Goal: Task Accomplishment & Management: Use online tool/utility

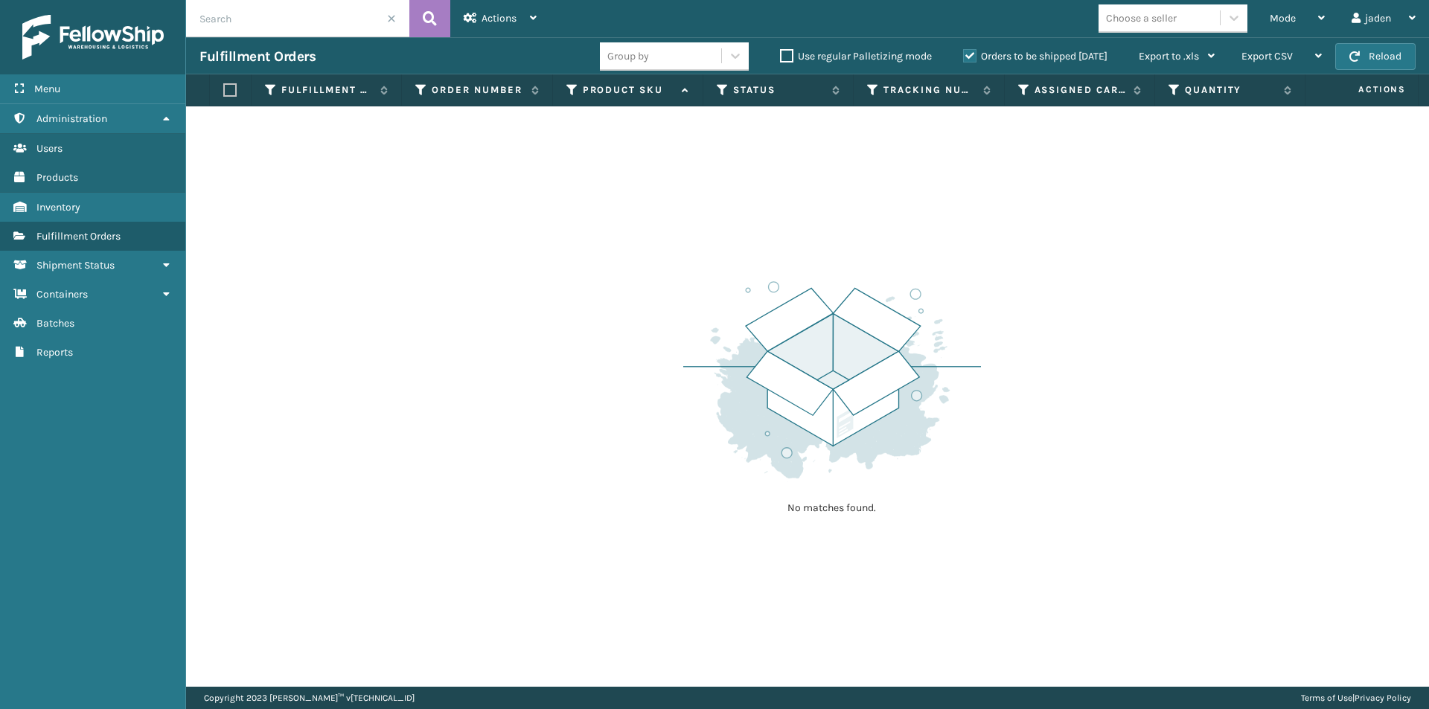
click at [970, 59] on label "Orders to be shipped [DATE]" at bounding box center [1035, 56] width 144 height 13
click at [964, 57] on input "Orders to be shipped [DATE]" at bounding box center [963, 53] width 1 height 10
click at [1324, 20] on div "Mode Regular Mode Picking Mode Labeling Mode Exit Scan Mode" at bounding box center [1297, 18] width 82 height 37
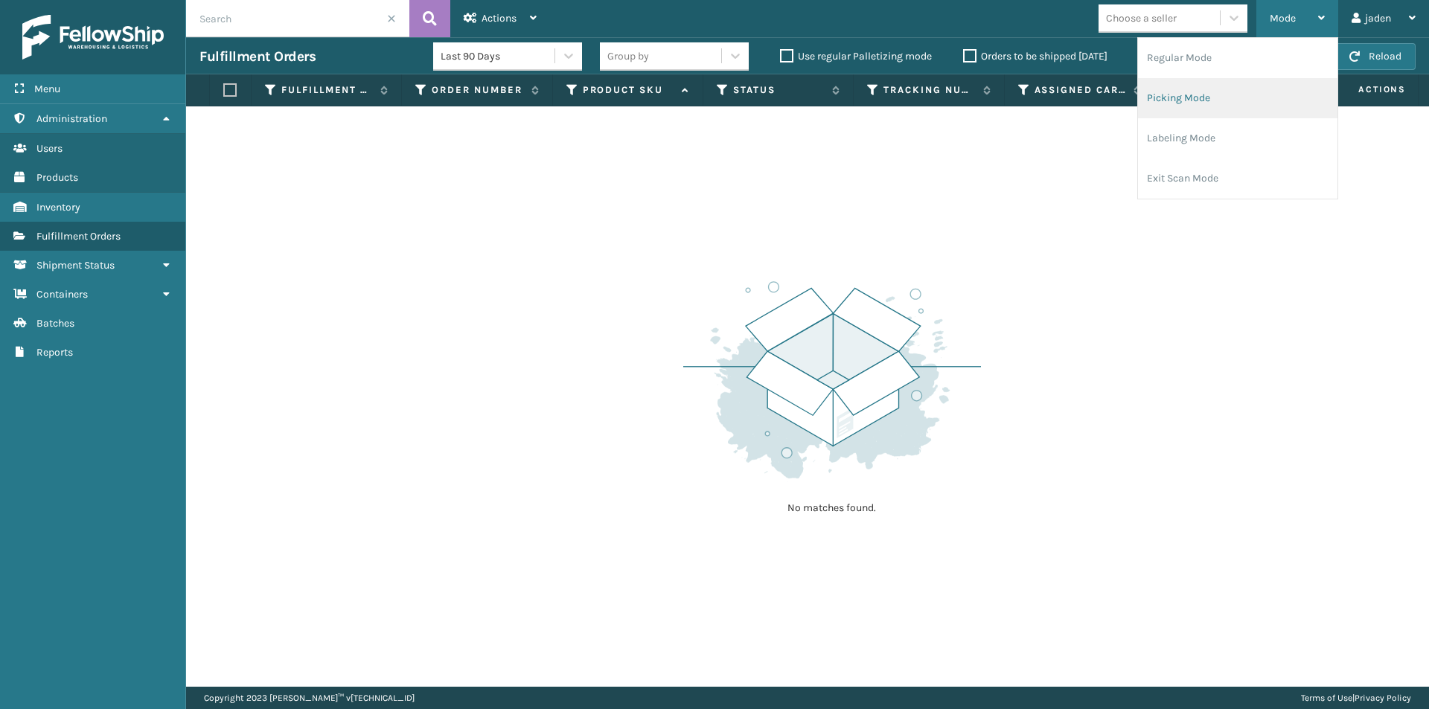
click at [1237, 96] on li "Picking Mode" at bounding box center [1237, 98] width 199 height 40
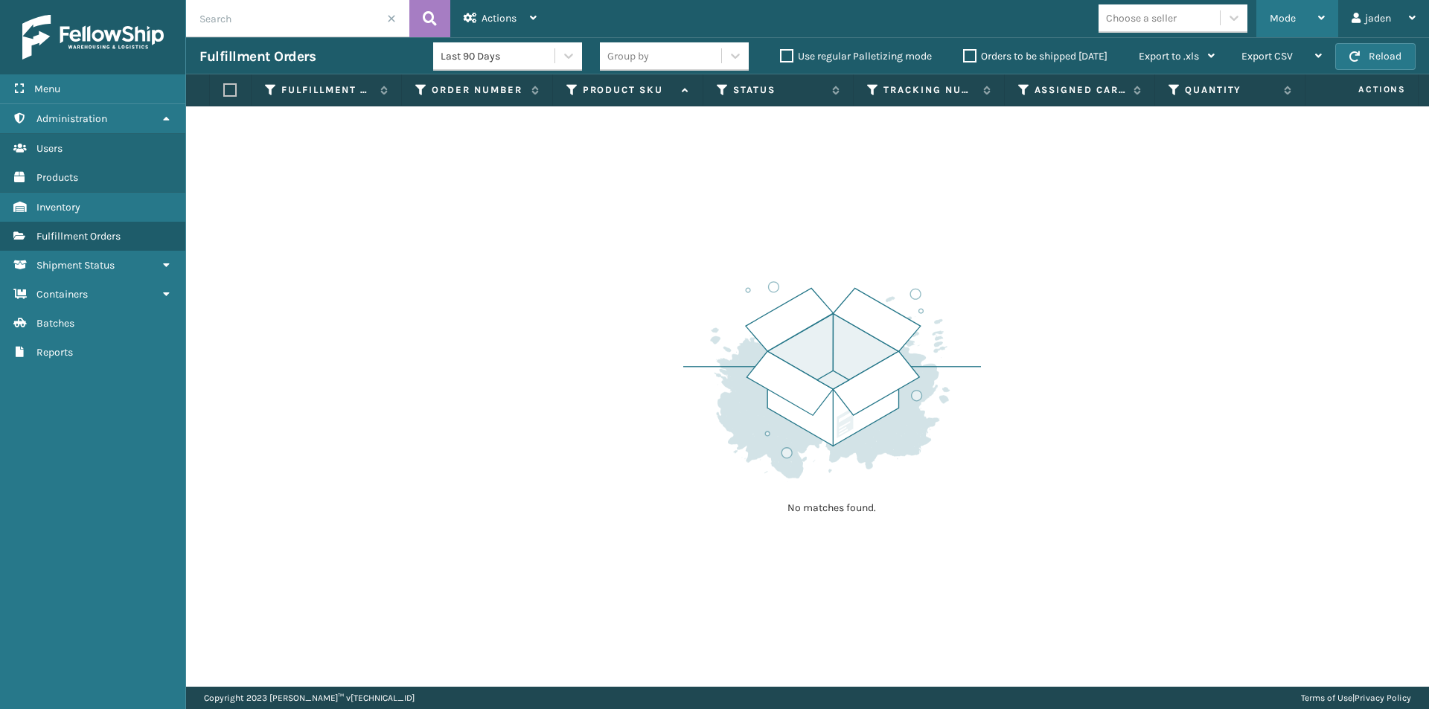
click at [1296, 10] on div "Mode" at bounding box center [1296, 18] width 55 height 37
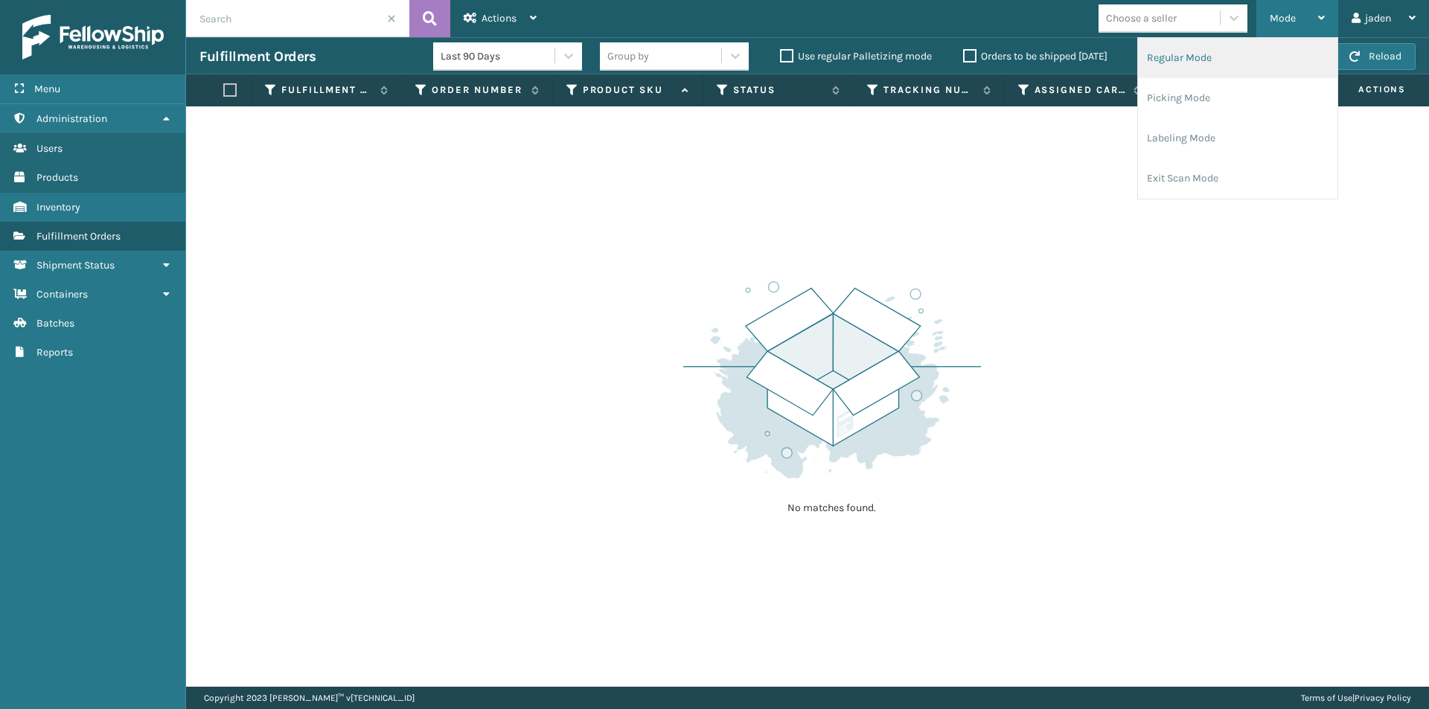
click at [1208, 54] on li "Regular Mode" at bounding box center [1237, 58] width 199 height 40
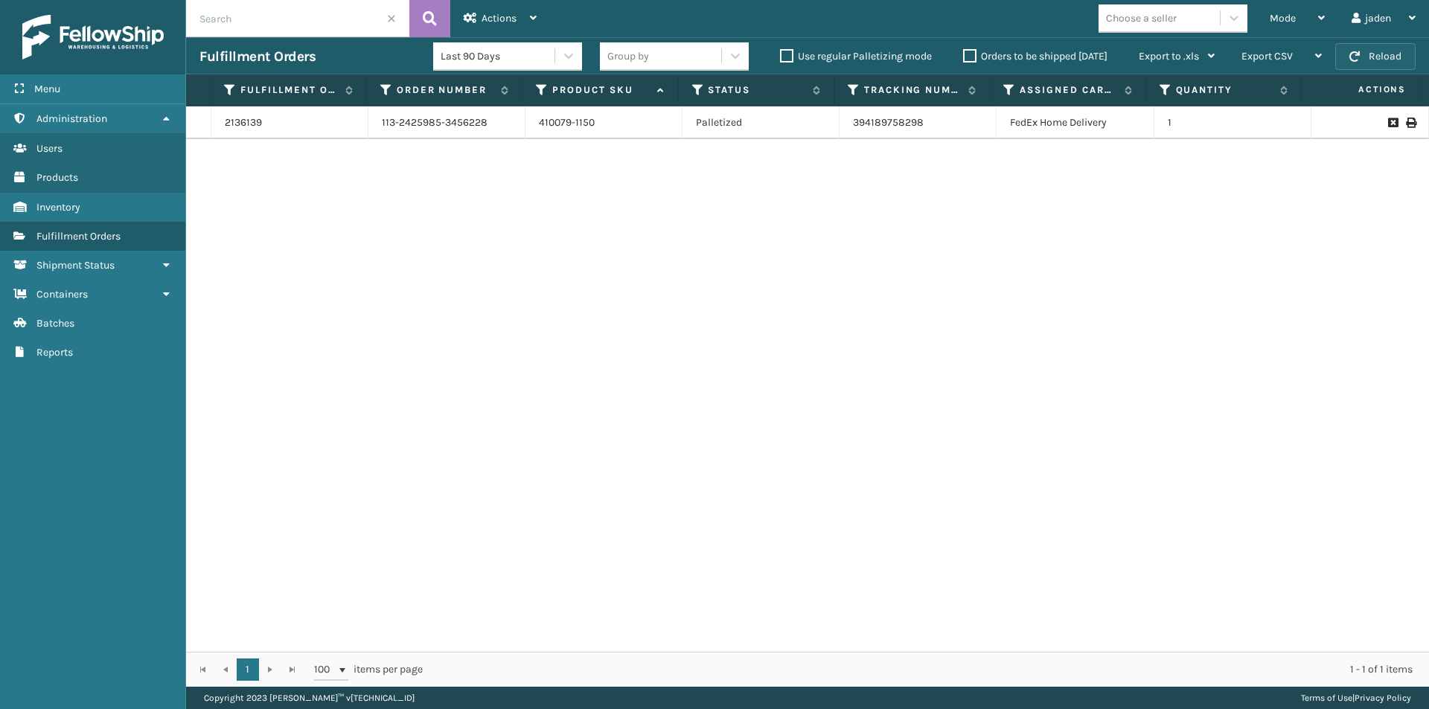
click at [1350, 57] on span "button" at bounding box center [1354, 56] width 10 height 10
click at [970, 59] on label "Orders to be shipped [DATE]" at bounding box center [1035, 56] width 144 height 13
click at [964, 57] on input "Orders to be shipped [DATE]" at bounding box center [963, 53] width 1 height 10
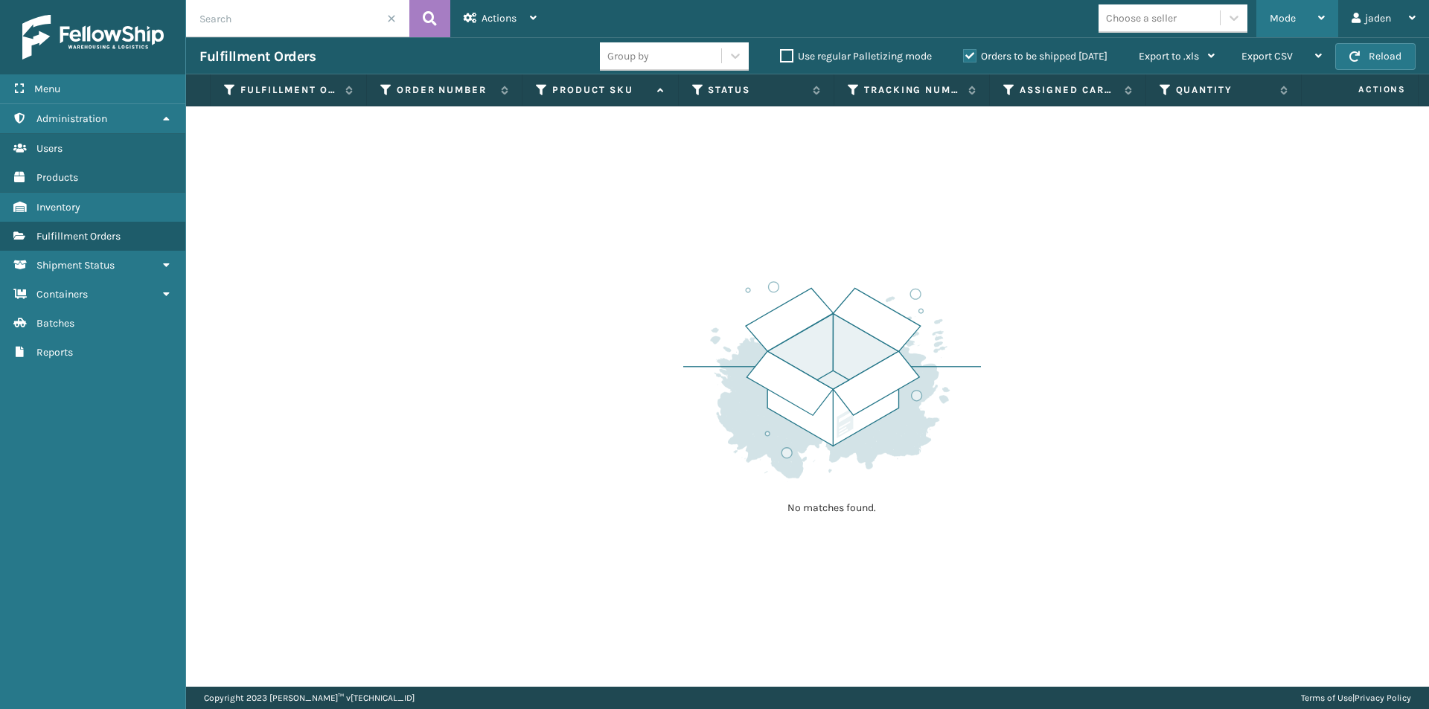
click at [1304, 13] on div "Mode" at bounding box center [1296, 18] width 55 height 37
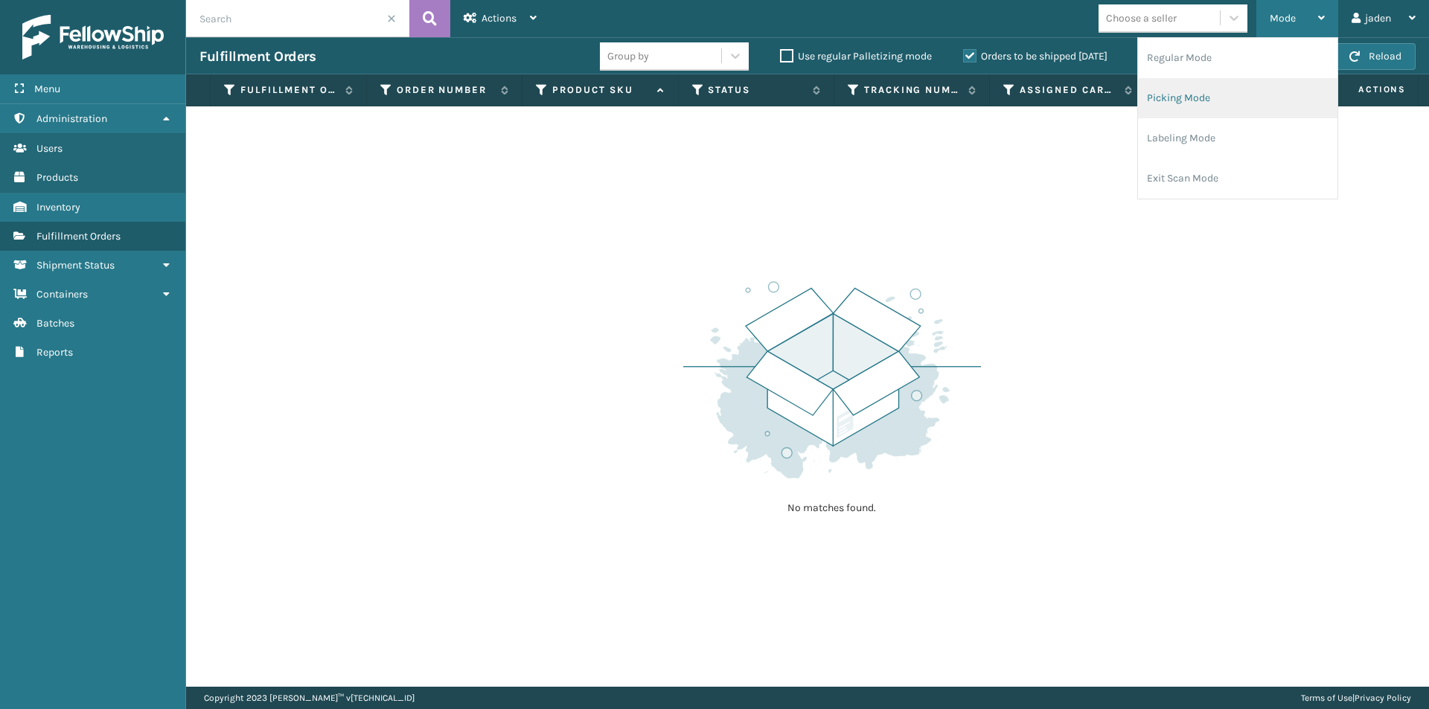
click at [1232, 106] on li "Picking Mode" at bounding box center [1237, 98] width 199 height 40
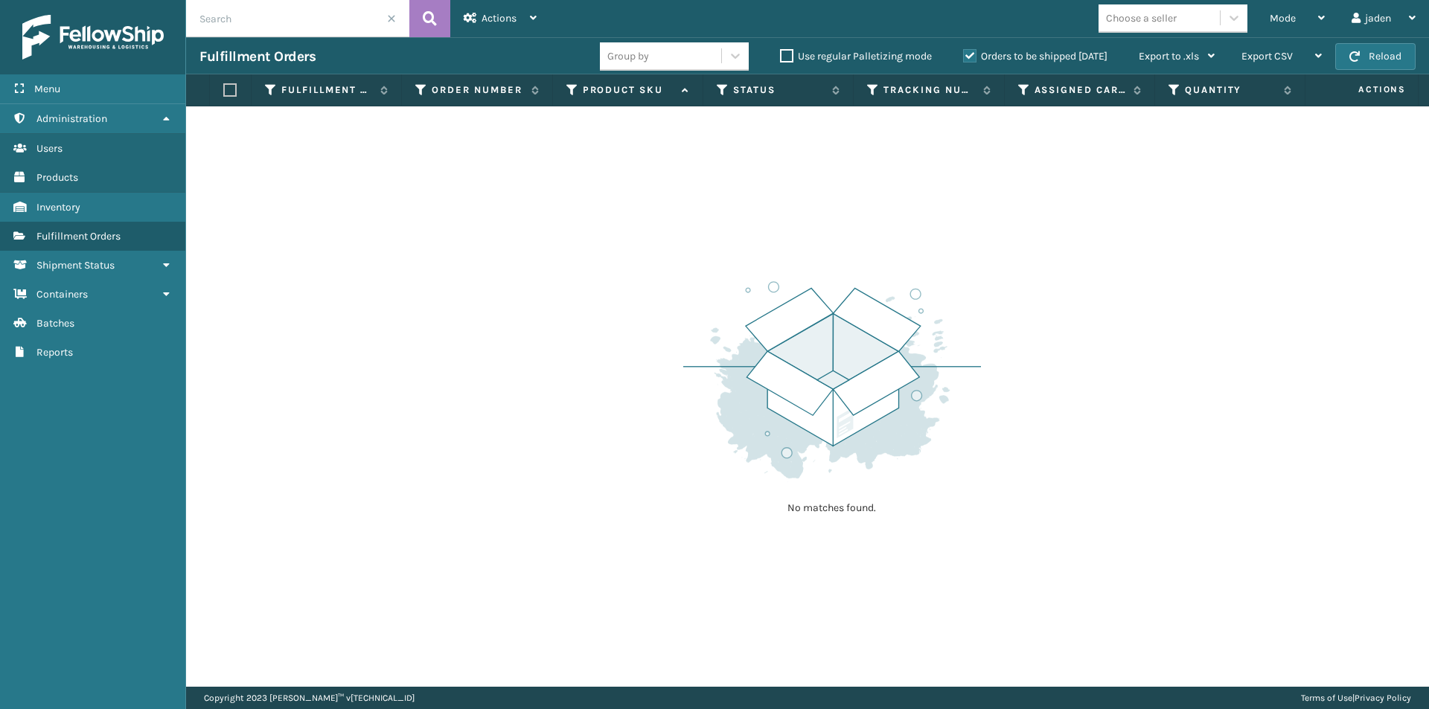
click at [963, 52] on label "Orders to be shipped [DATE]" at bounding box center [1035, 56] width 144 height 13
click at [963, 52] on input "Orders to be shipped [DATE]" at bounding box center [963, 53] width 1 height 10
click at [1269, 12] on span "Mode" at bounding box center [1282, 18] width 26 height 13
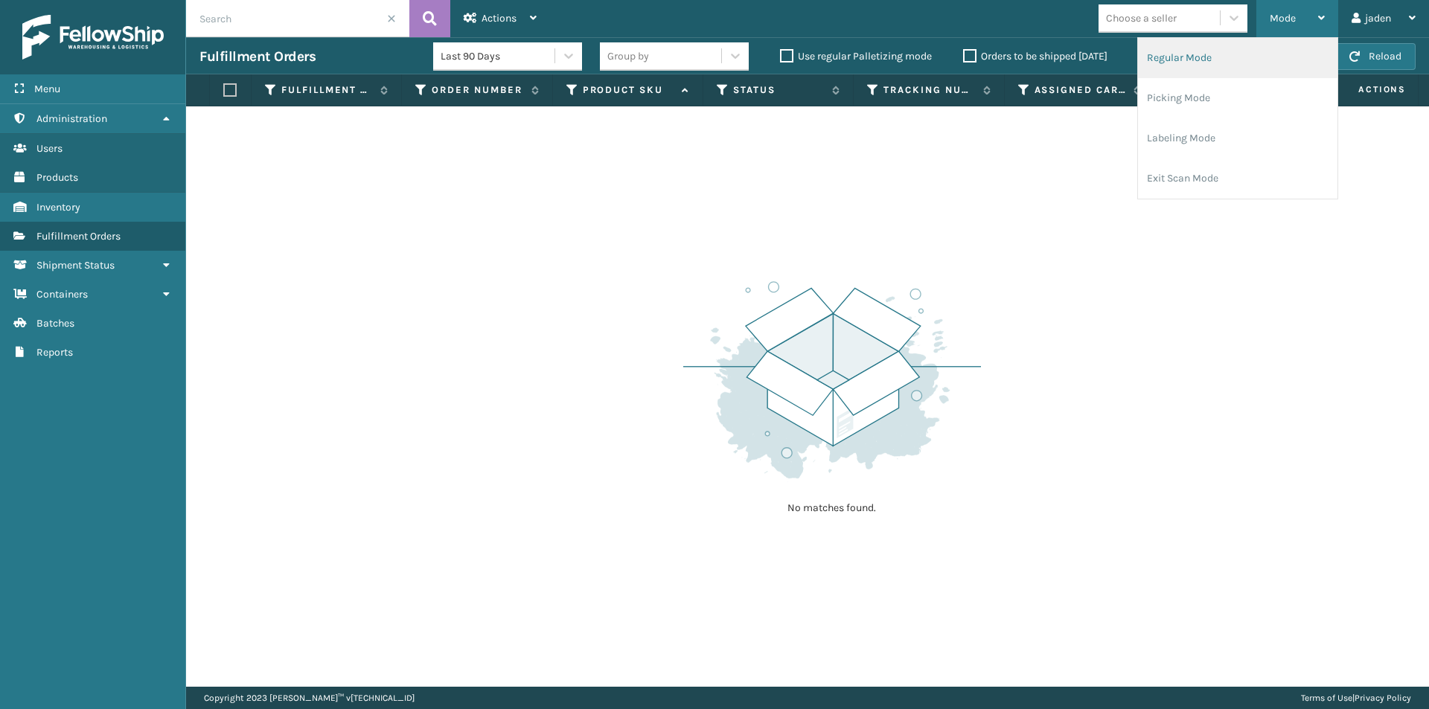
click at [1193, 75] on li "Regular Mode" at bounding box center [1237, 58] width 199 height 40
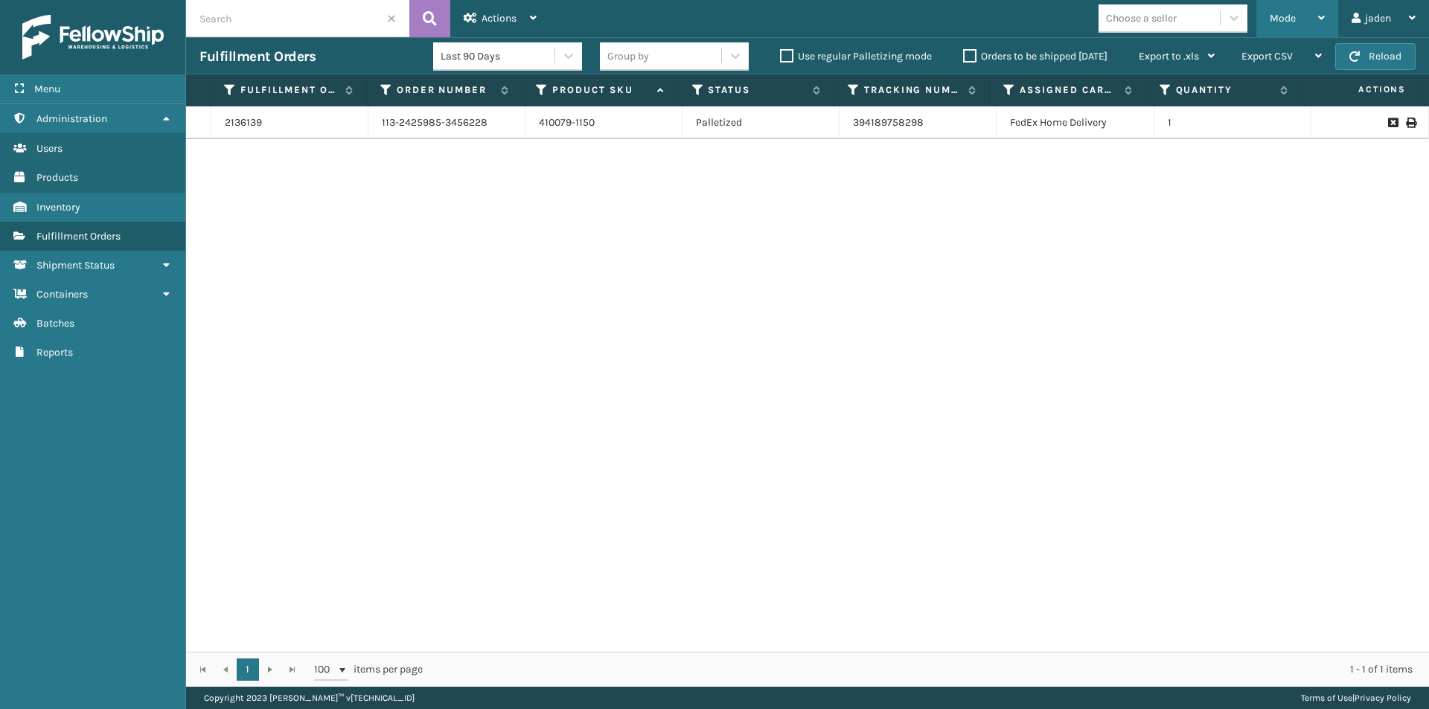
click at [1278, 10] on div "Mode" at bounding box center [1296, 18] width 55 height 37
click at [394, 16] on span at bounding box center [391, 18] width 9 height 9
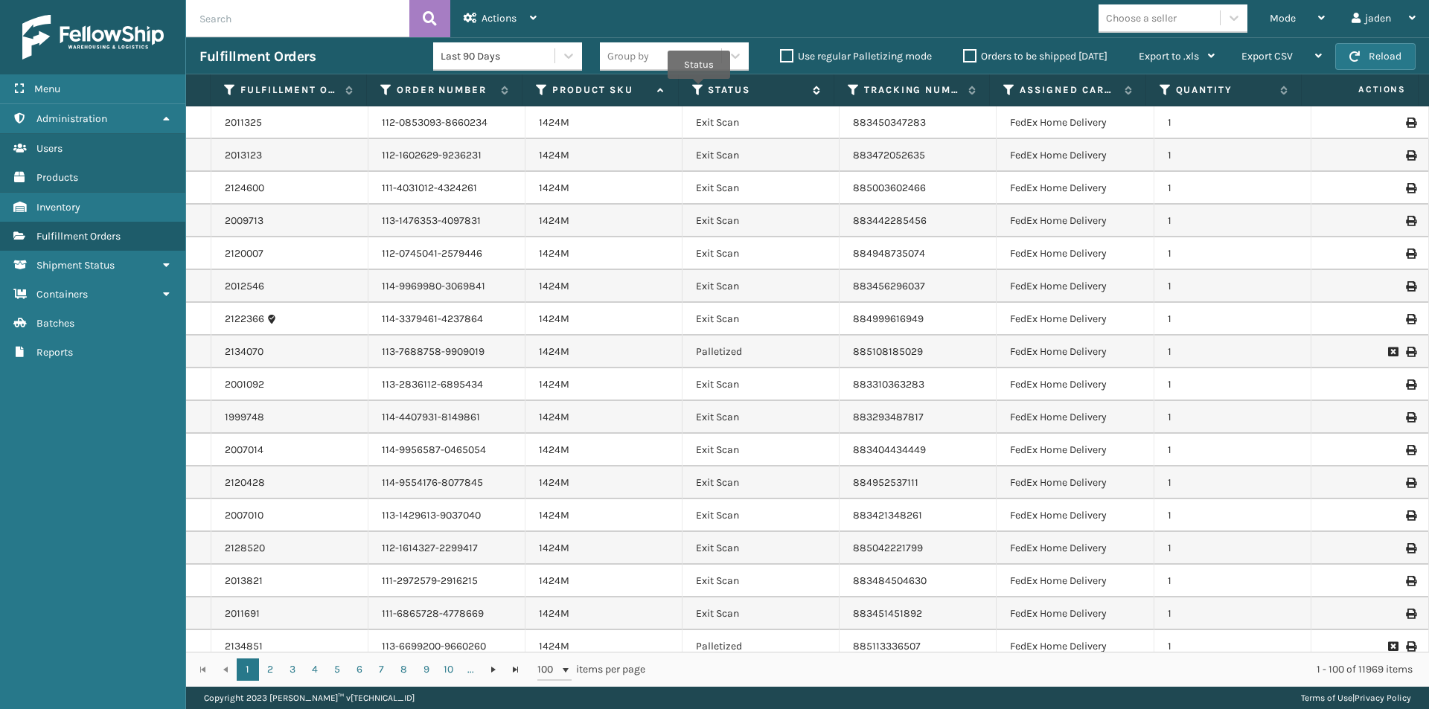
click at [699, 89] on icon at bounding box center [698, 89] width 12 height 13
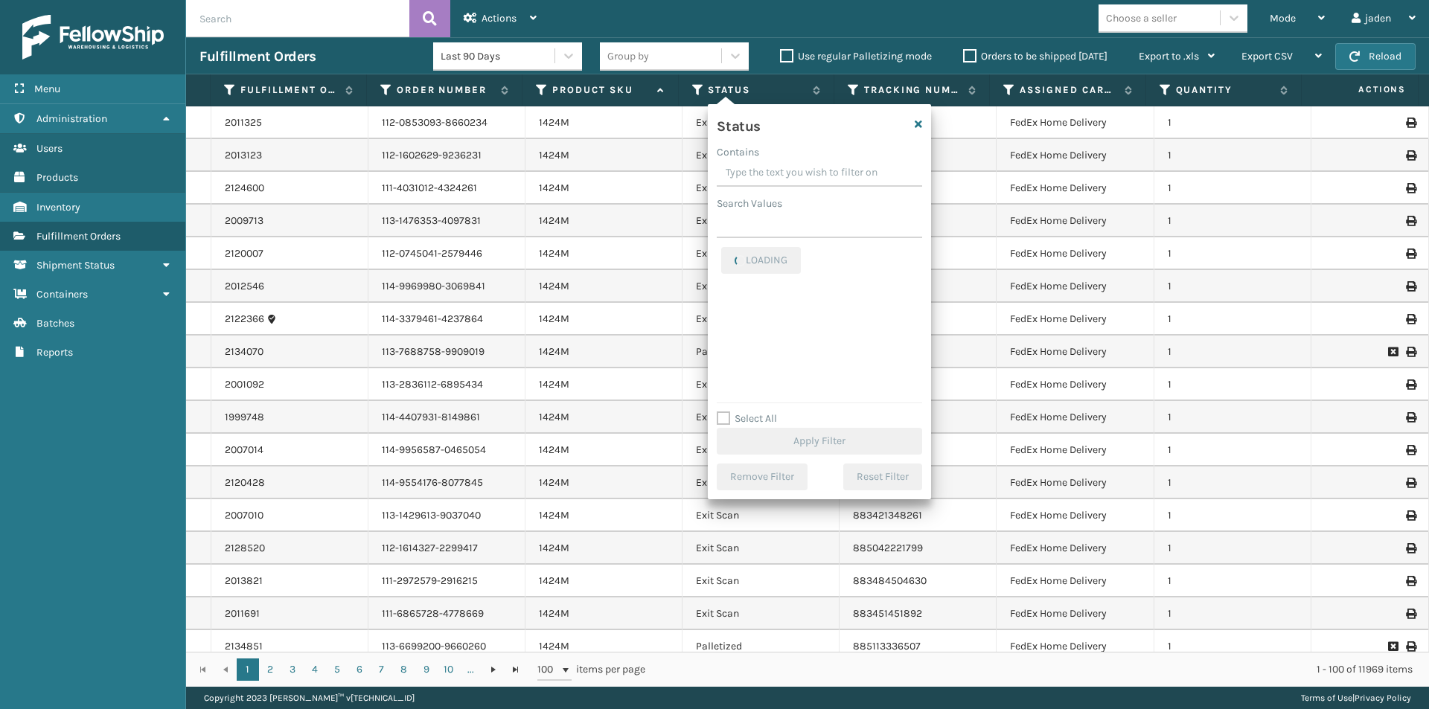
drag, startPoint x: 831, startPoint y: 173, endPoint x: 753, endPoint y: 159, distance: 79.4
click at [753, 159] on label "Contains" at bounding box center [738, 152] width 42 height 16
click at [753, 160] on input "Contains" at bounding box center [819, 173] width 205 height 27
click at [735, 318] on label "Picking" at bounding box center [747, 315] width 53 height 13
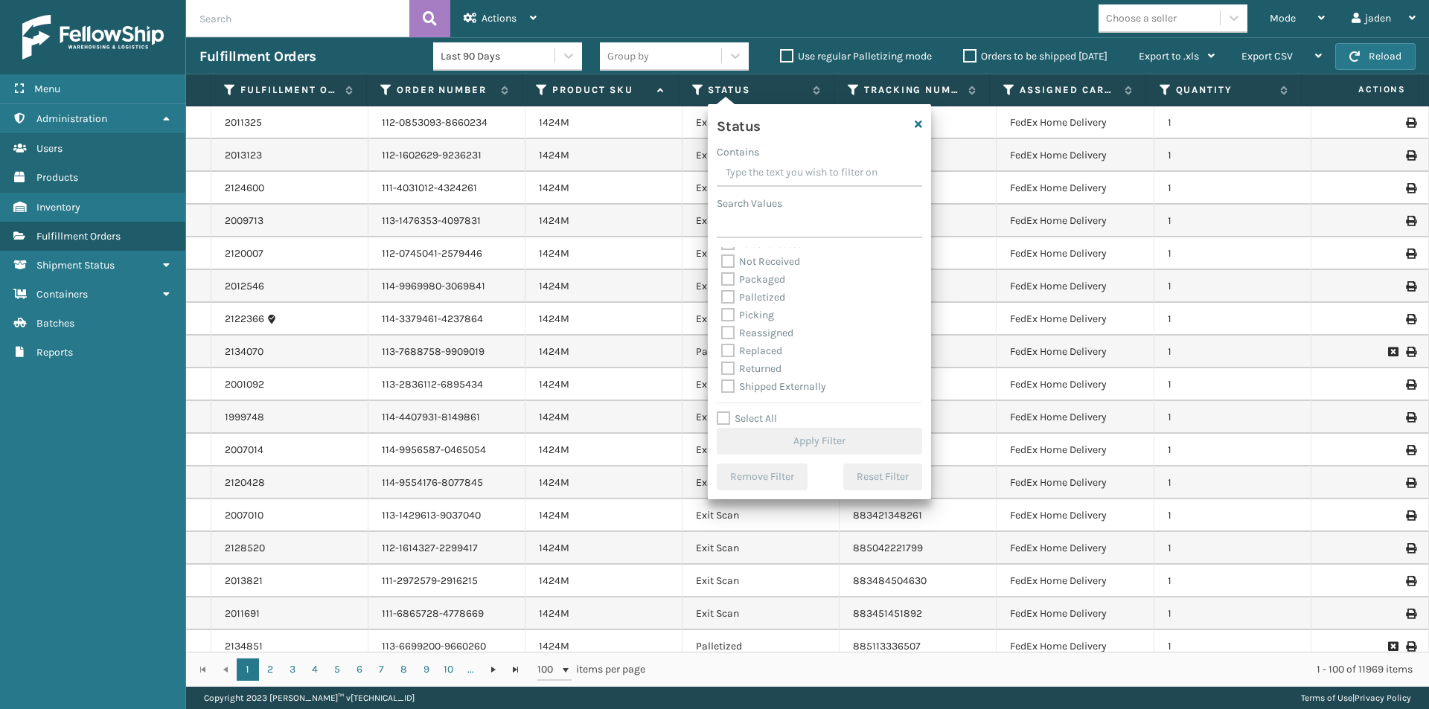
click at [722, 316] on input "Picking" at bounding box center [721, 312] width 1 height 10
checkbox input "true"
click at [796, 443] on button "Apply Filter" at bounding box center [819, 441] width 205 height 27
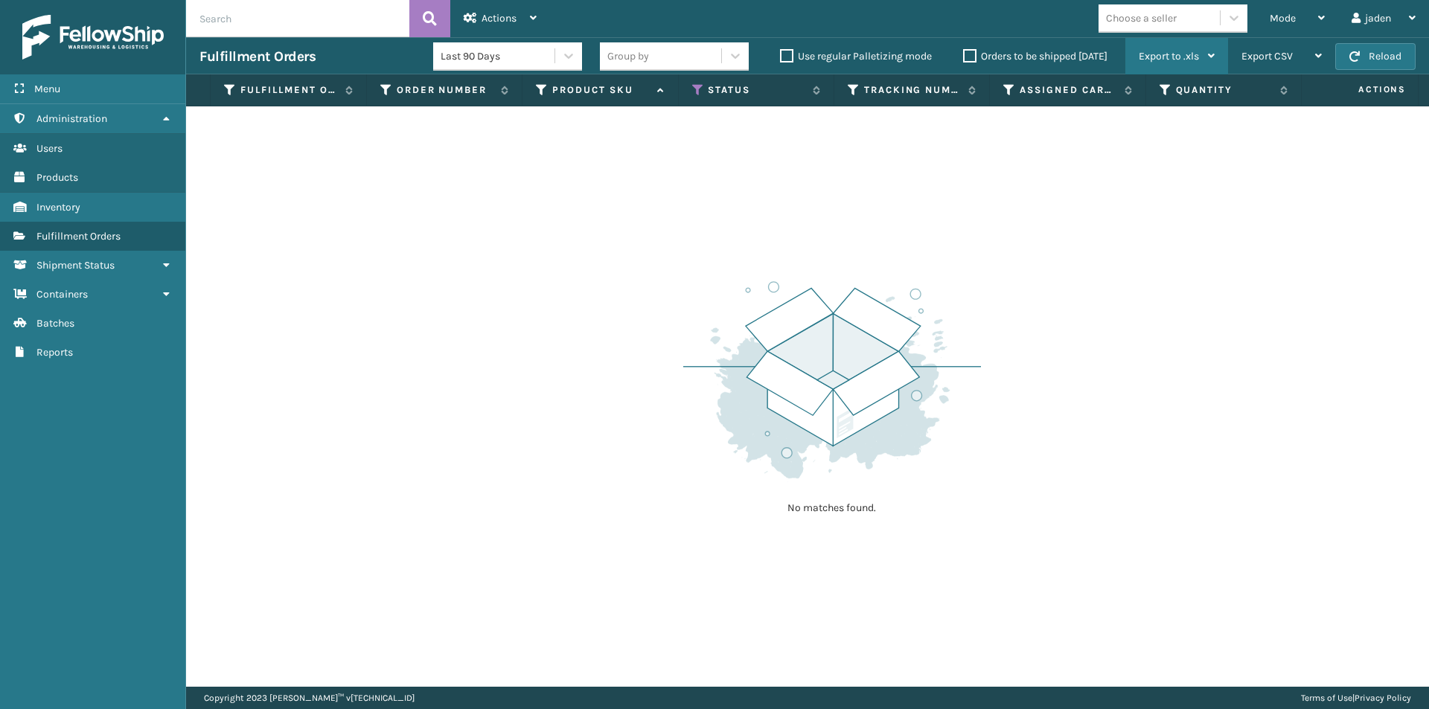
drag, startPoint x: 890, startPoint y: 275, endPoint x: 1151, endPoint y: 66, distance: 334.6
click at [463, 181] on div "No matches found." at bounding box center [807, 396] width 1243 height 580
click at [697, 92] on icon at bounding box center [698, 89] width 12 height 13
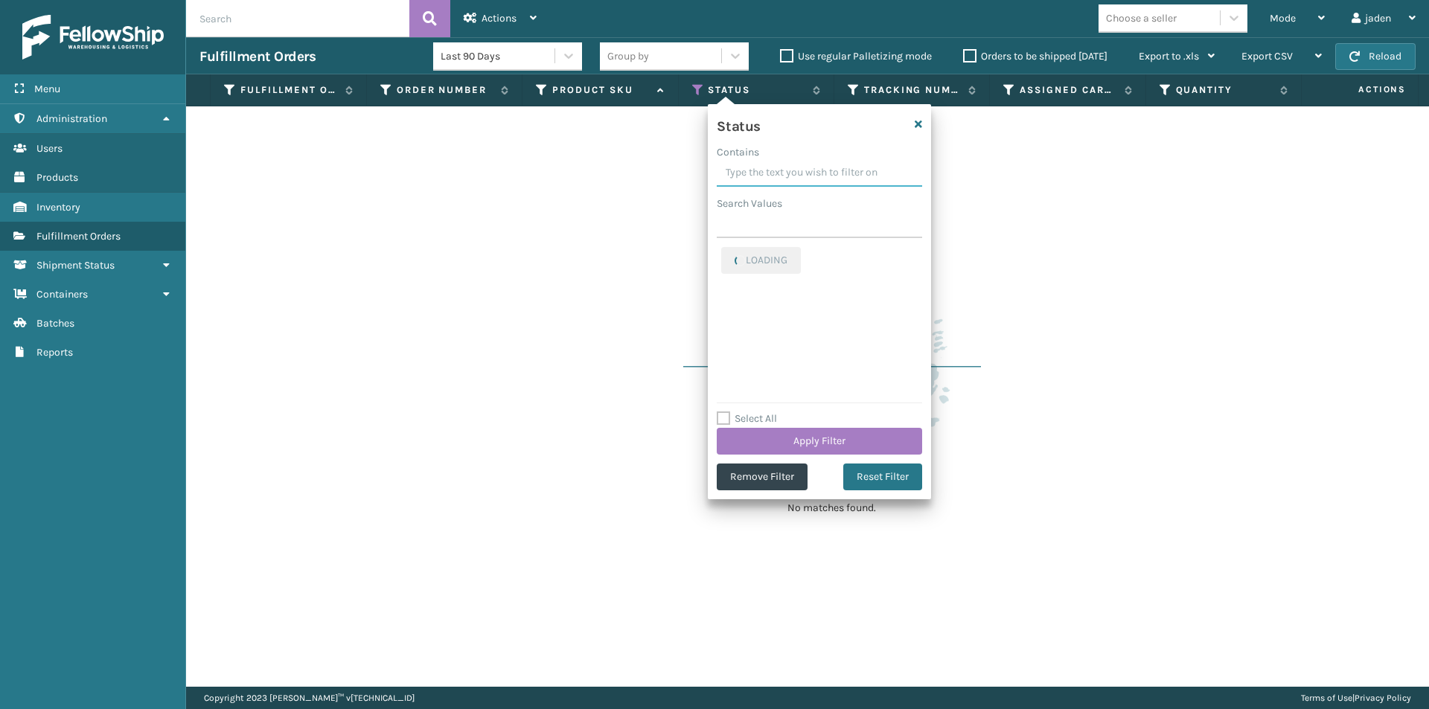
drag, startPoint x: 859, startPoint y: 188, endPoint x: 804, endPoint y: 170, distance: 57.9
click at [803, 170] on input "Contains" at bounding box center [819, 173] width 205 height 27
click at [739, 250] on label "Picking" at bounding box center [747, 255] width 53 height 13
click at [722, 250] on input "Picking" at bounding box center [721, 252] width 1 height 10
checkbox input "false"
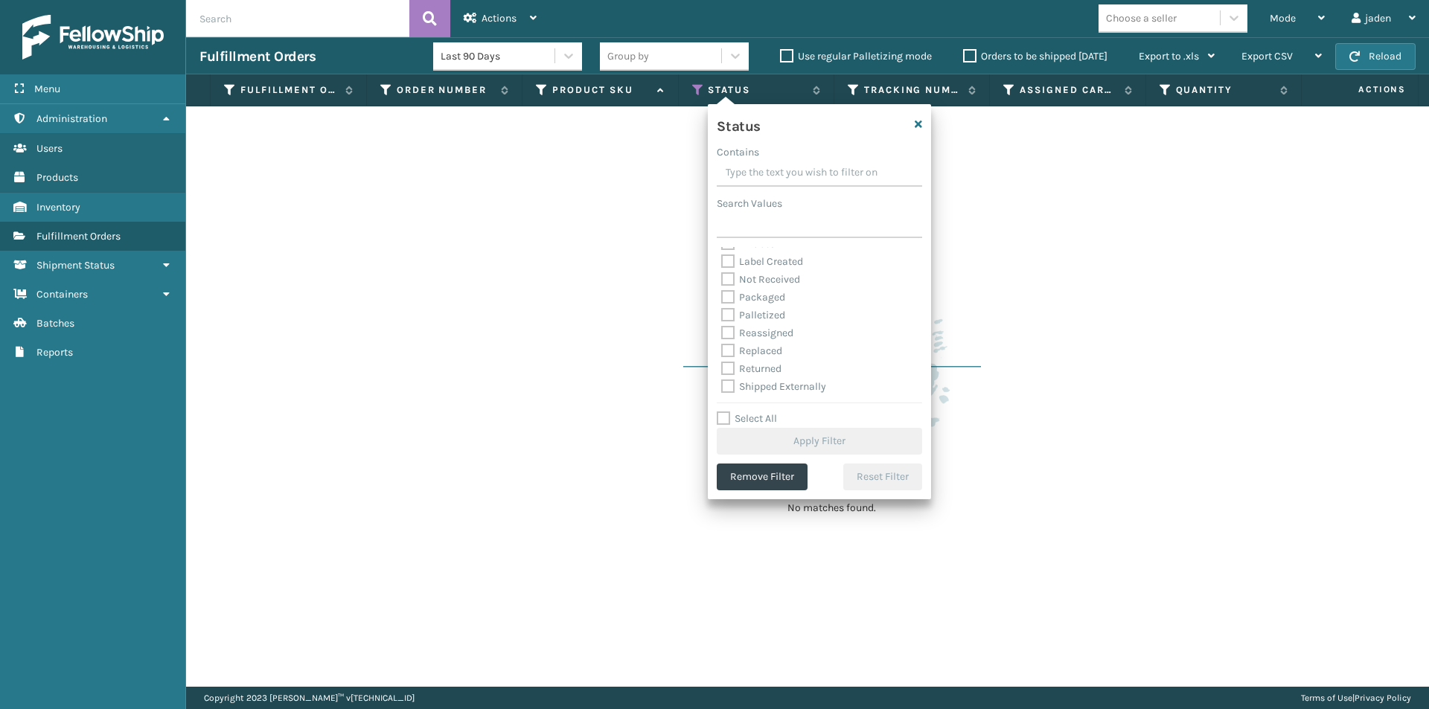
click at [737, 315] on label "Palletized" at bounding box center [753, 315] width 64 height 13
click at [722, 315] on input "Palletized" at bounding box center [721, 312] width 1 height 10
checkbox input "true"
click at [774, 433] on button "Apply Filter" at bounding box center [819, 441] width 205 height 27
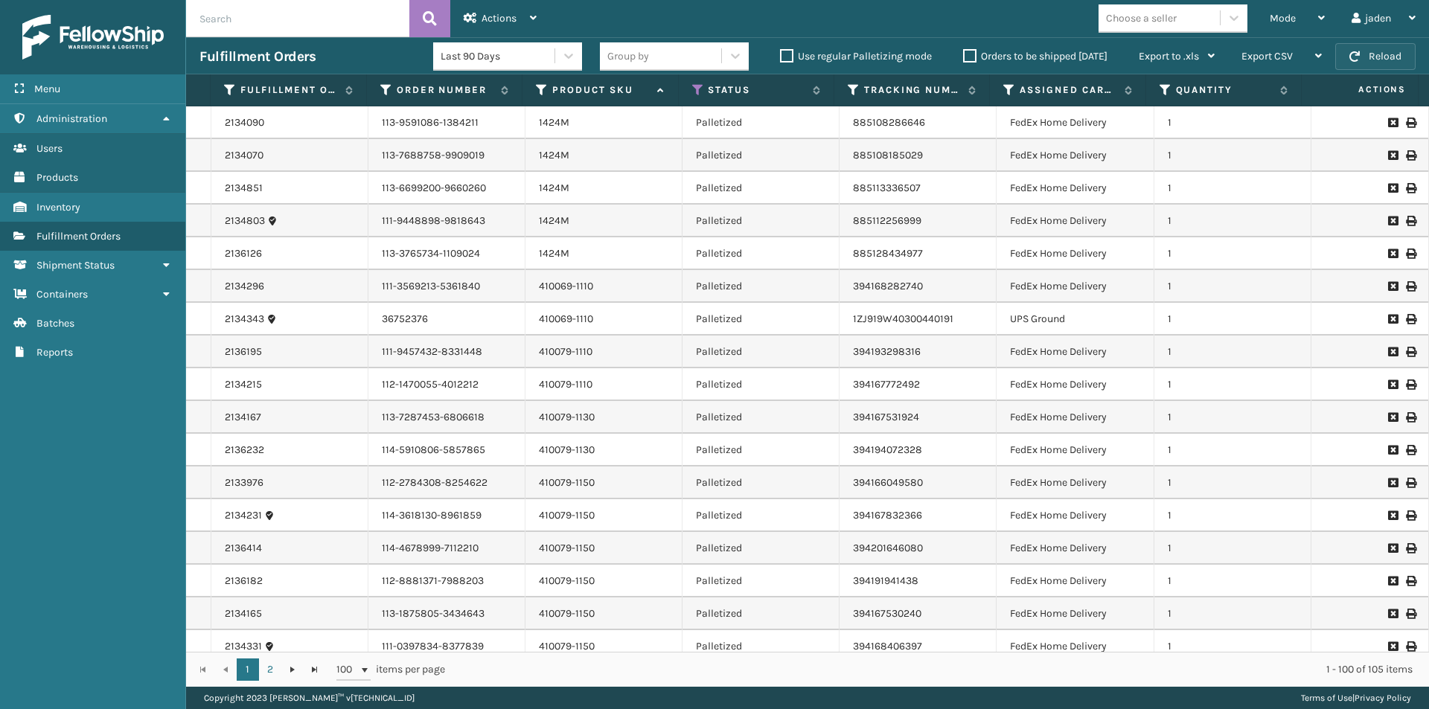
click at [1382, 44] on button "Reload" at bounding box center [1375, 56] width 80 height 27
click at [1372, 53] on button "Reload" at bounding box center [1375, 56] width 80 height 27
click at [1355, 63] on button "Reload" at bounding box center [1375, 56] width 80 height 27
click at [1287, 12] on span "Mode" at bounding box center [1282, 18] width 26 height 13
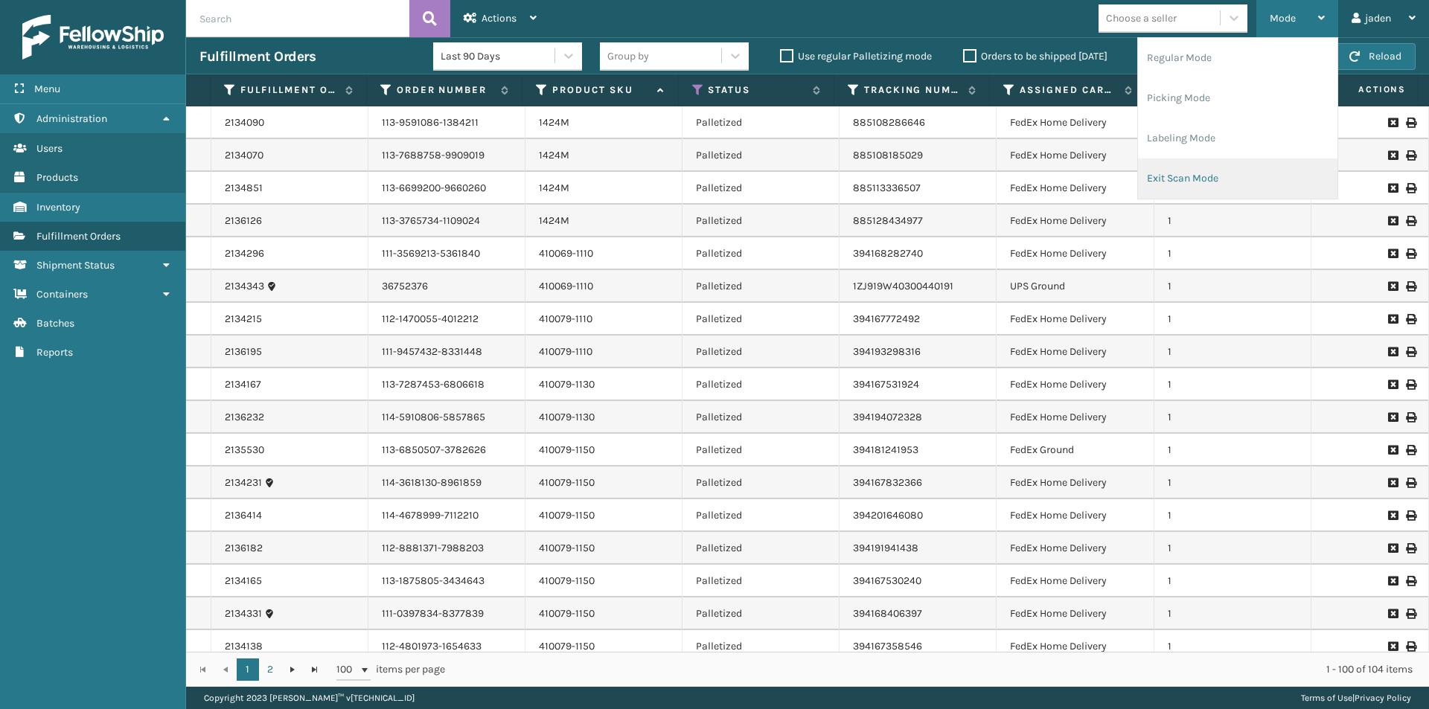
click at [1208, 181] on li "Exit Scan Mode" at bounding box center [1237, 178] width 199 height 40
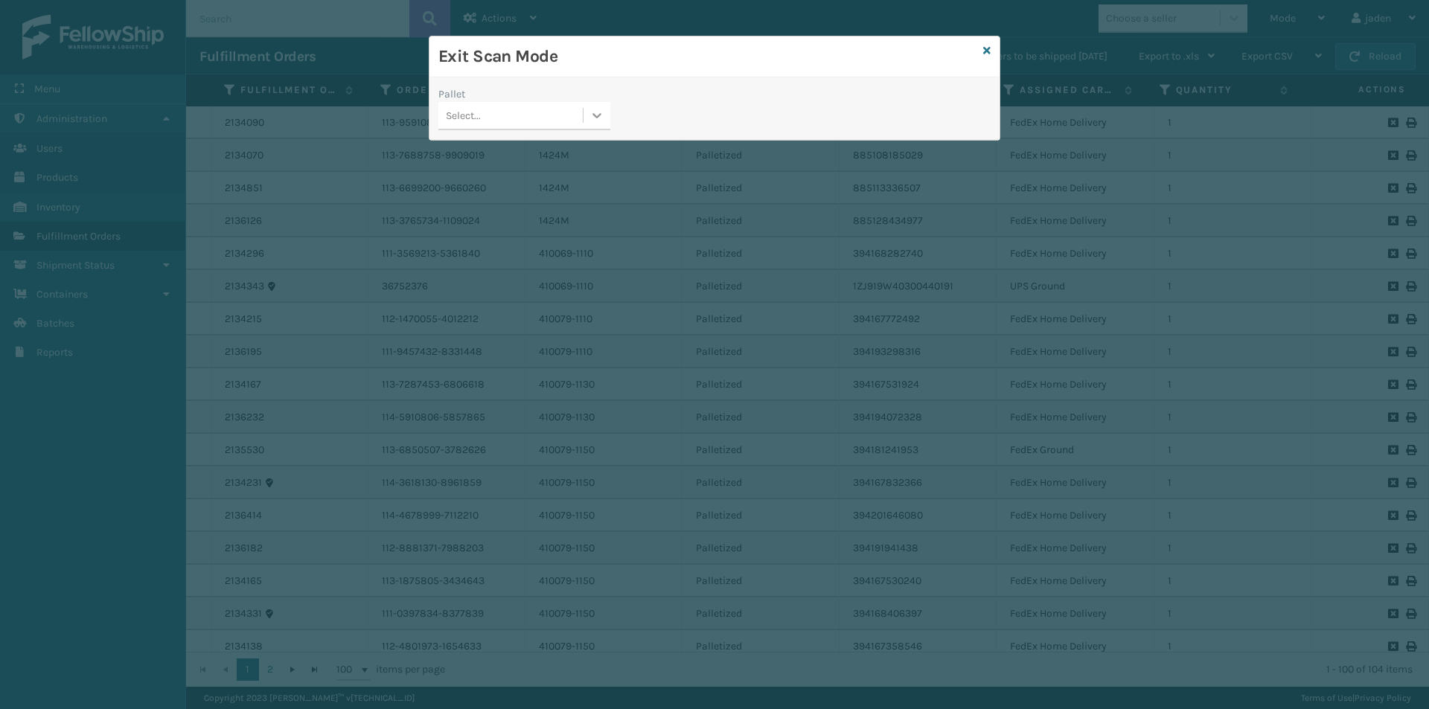
click at [585, 124] on div at bounding box center [596, 115] width 27 height 27
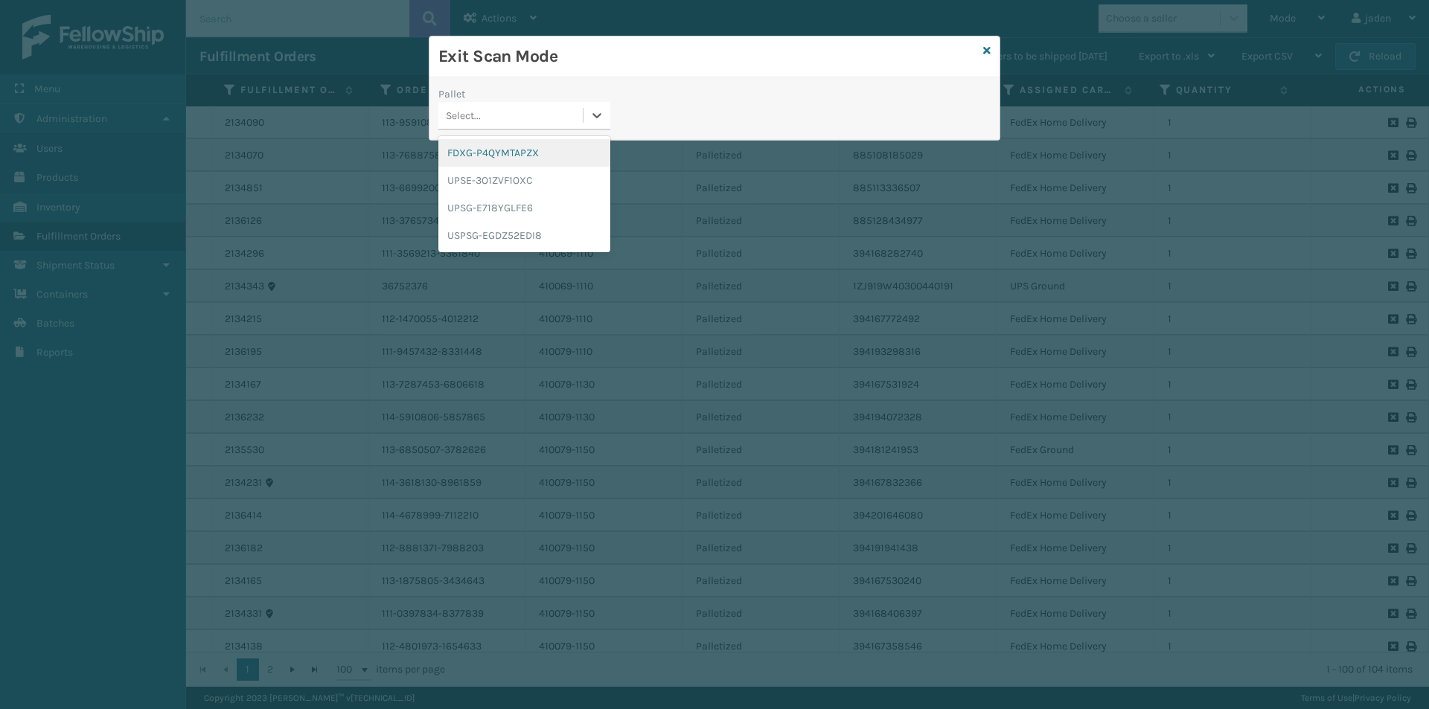
click at [502, 153] on div "FDXG-P4QYMTAPZX" at bounding box center [524, 153] width 172 height 28
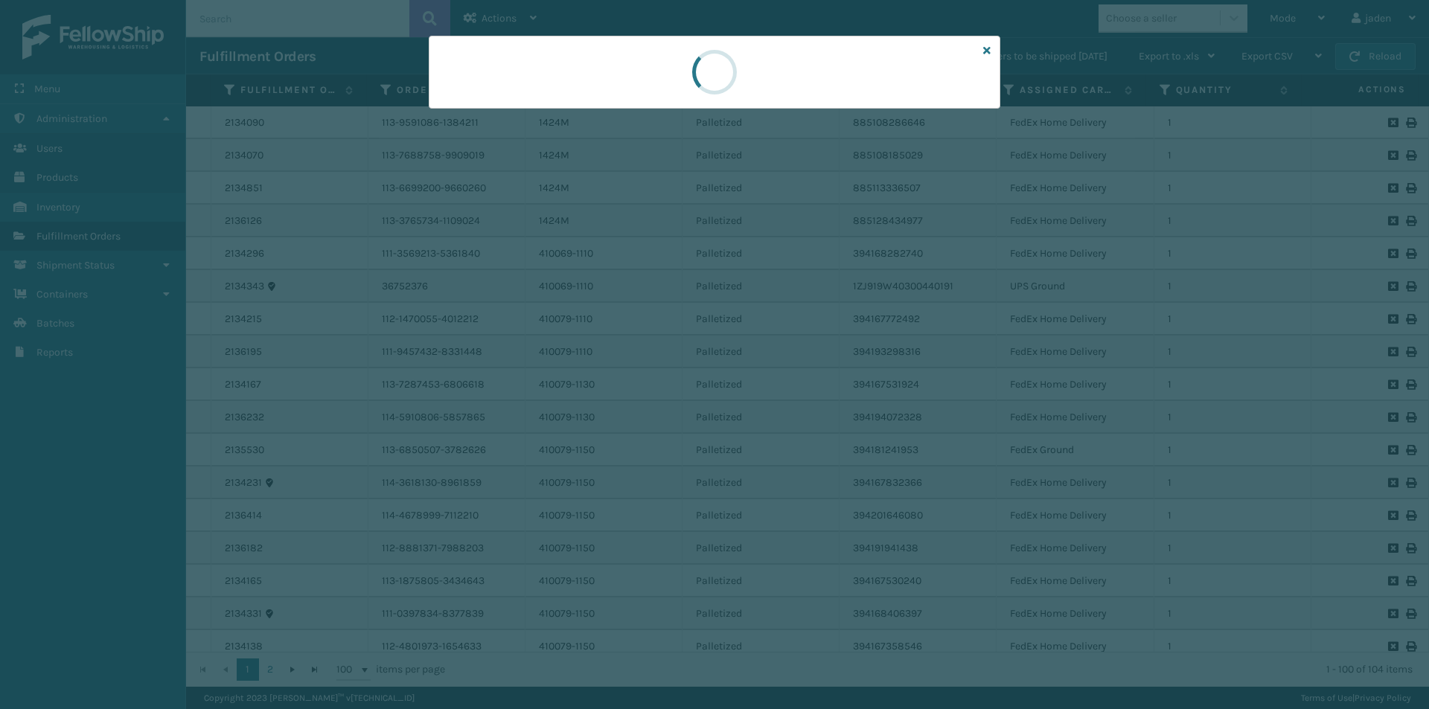
drag, startPoint x: 991, startPoint y: 42, endPoint x: 963, endPoint y: 52, distance: 30.1
drag, startPoint x: 963, startPoint y: 52, endPoint x: 820, endPoint y: 62, distance: 143.2
click at [716, 75] on div at bounding box center [714, 72] width 51 height 51
drag, startPoint x: 820, startPoint y: 62, endPoint x: 600, endPoint y: 70, distance: 219.7
click at [588, 67] on div at bounding box center [714, 72] width 571 height 73
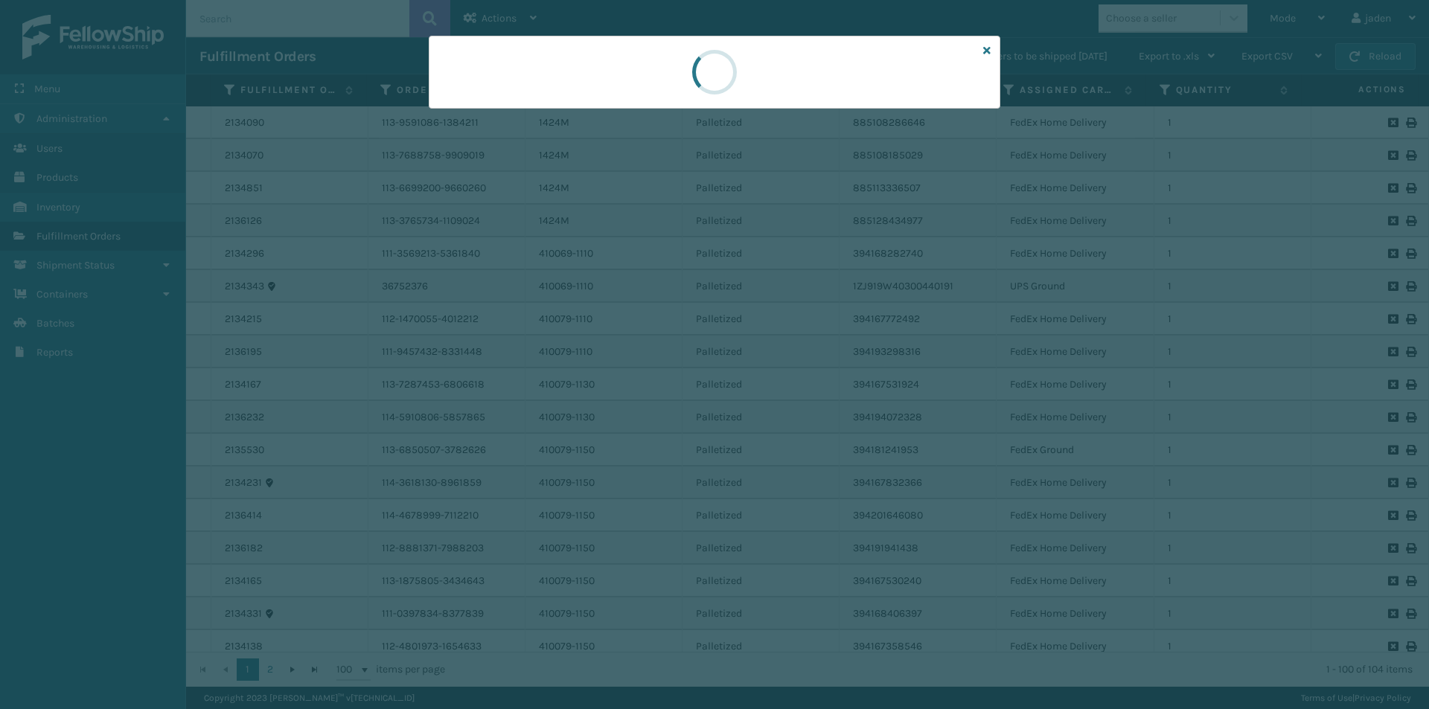
drag, startPoint x: 851, startPoint y: 73, endPoint x: 860, endPoint y: 80, distance: 11.6
click at [629, 79] on div at bounding box center [714, 72] width 571 height 73
drag, startPoint x: 857, startPoint y: 80, endPoint x: 854, endPoint y: 89, distance: 9.4
click at [638, 84] on div at bounding box center [714, 72] width 571 height 73
drag, startPoint x: 853, startPoint y: 89, endPoint x: 828, endPoint y: 90, distance: 25.3
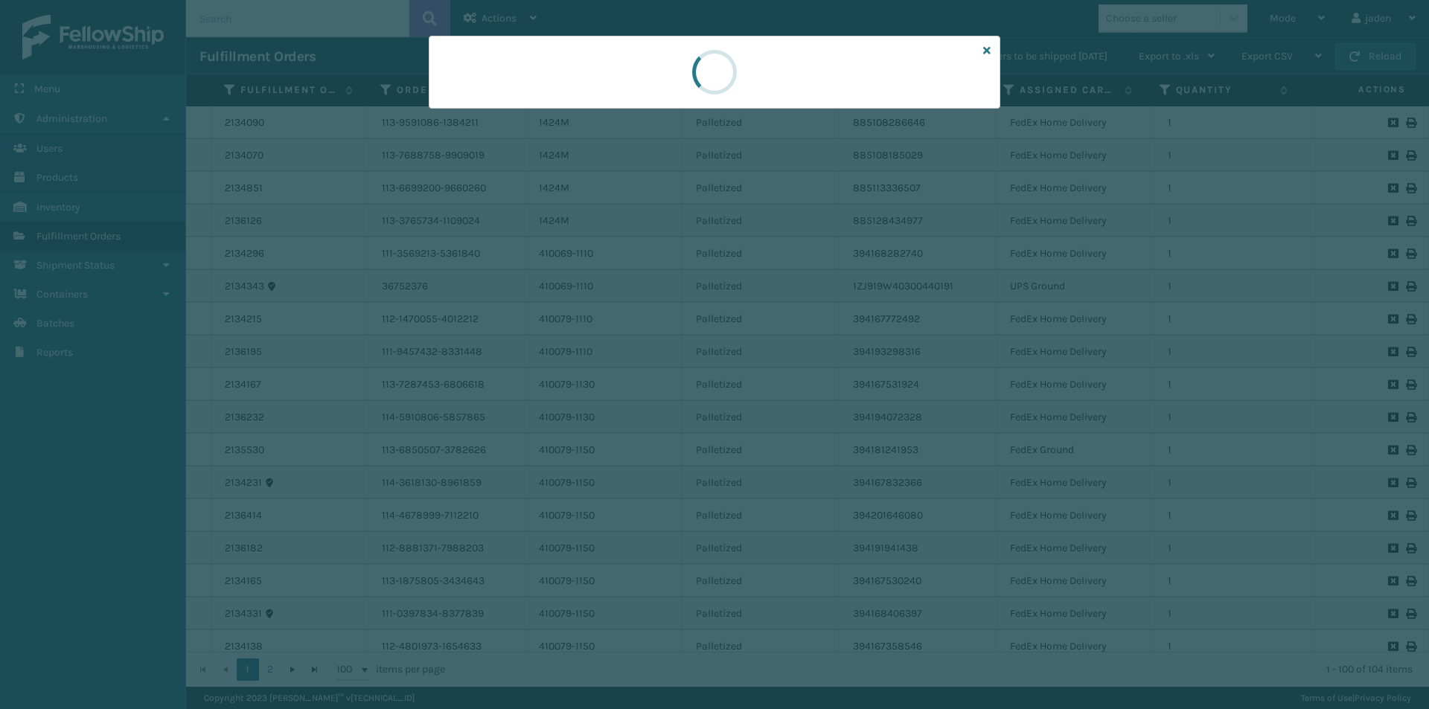
click at [650, 89] on div at bounding box center [714, 72] width 571 height 73
drag, startPoint x: 852, startPoint y: 90, endPoint x: 718, endPoint y: 78, distance: 134.5
click at [719, 78] on div at bounding box center [714, 72] width 52 height 52
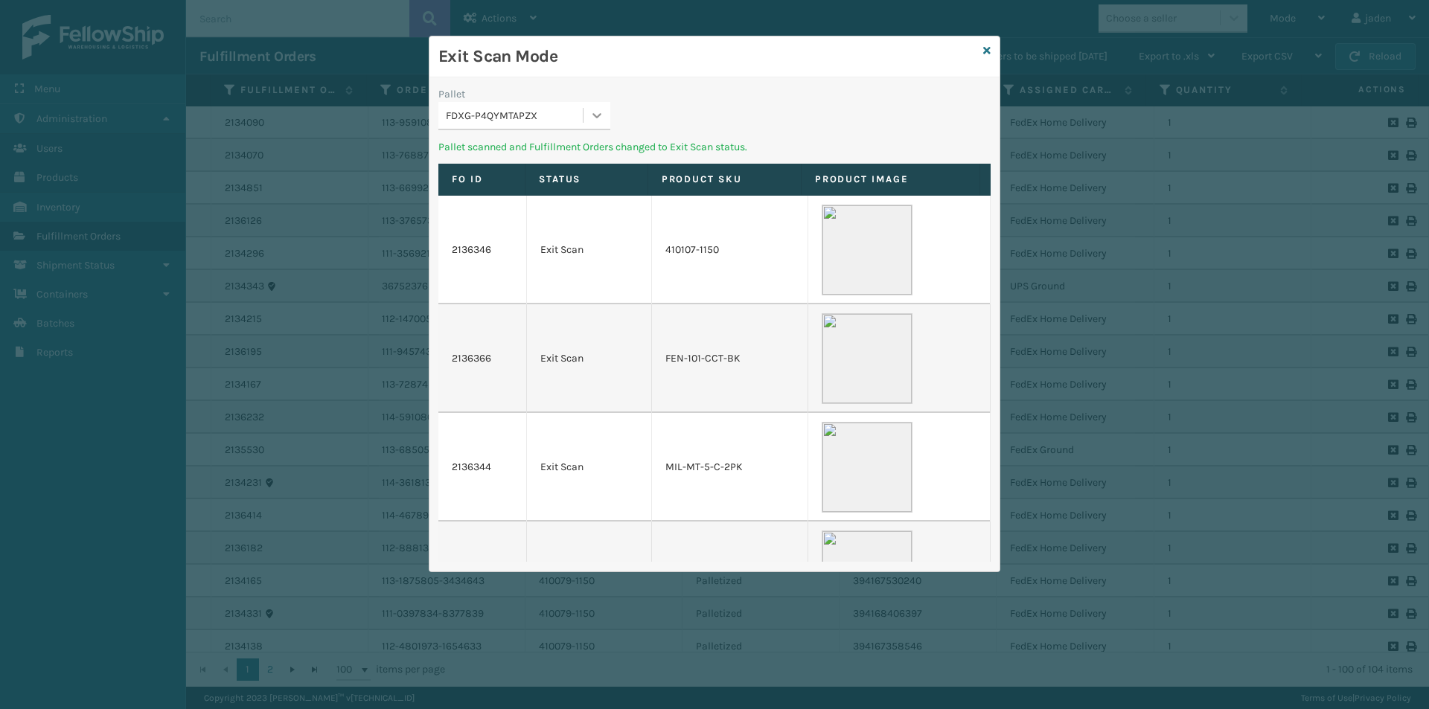
click at [604, 109] on icon at bounding box center [596, 115] width 15 height 15
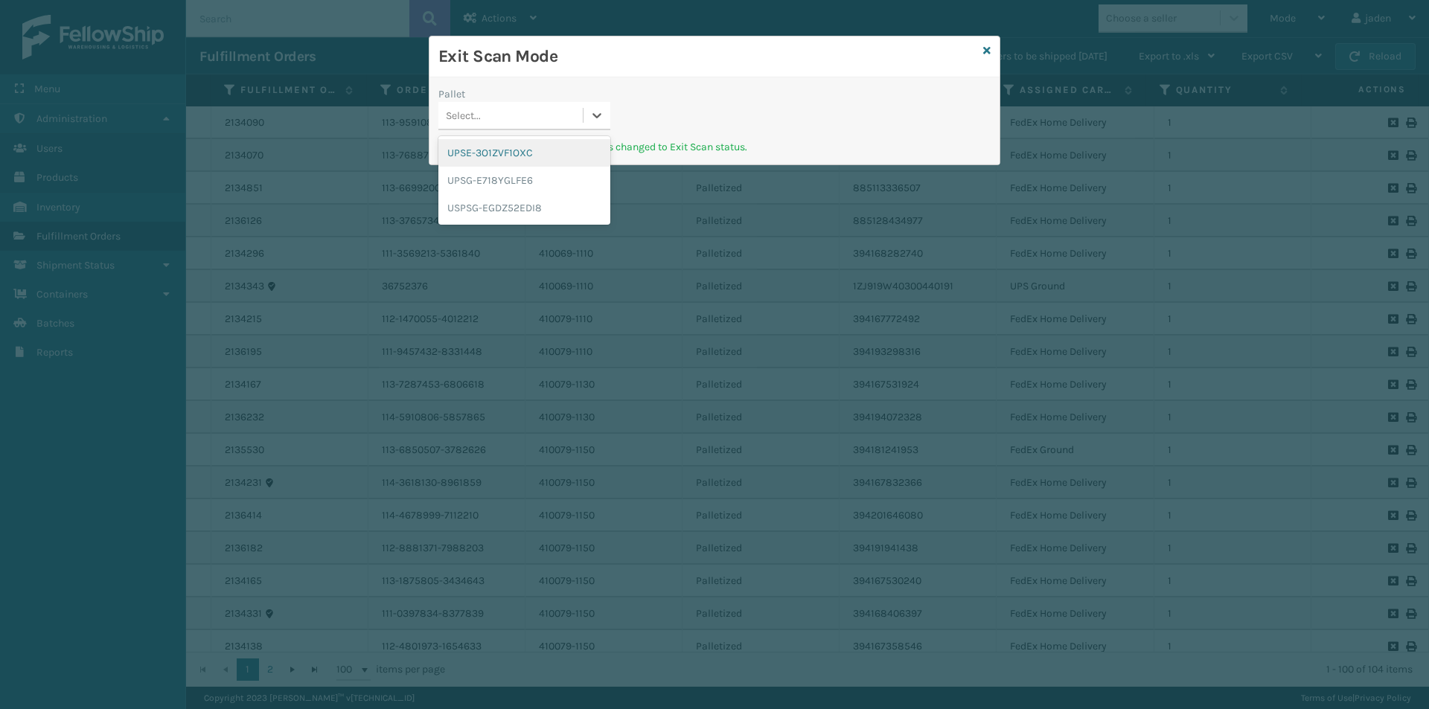
click at [469, 159] on div "UPSE-3O1ZVF1OXC" at bounding box center [524, 153] width 172 height 28
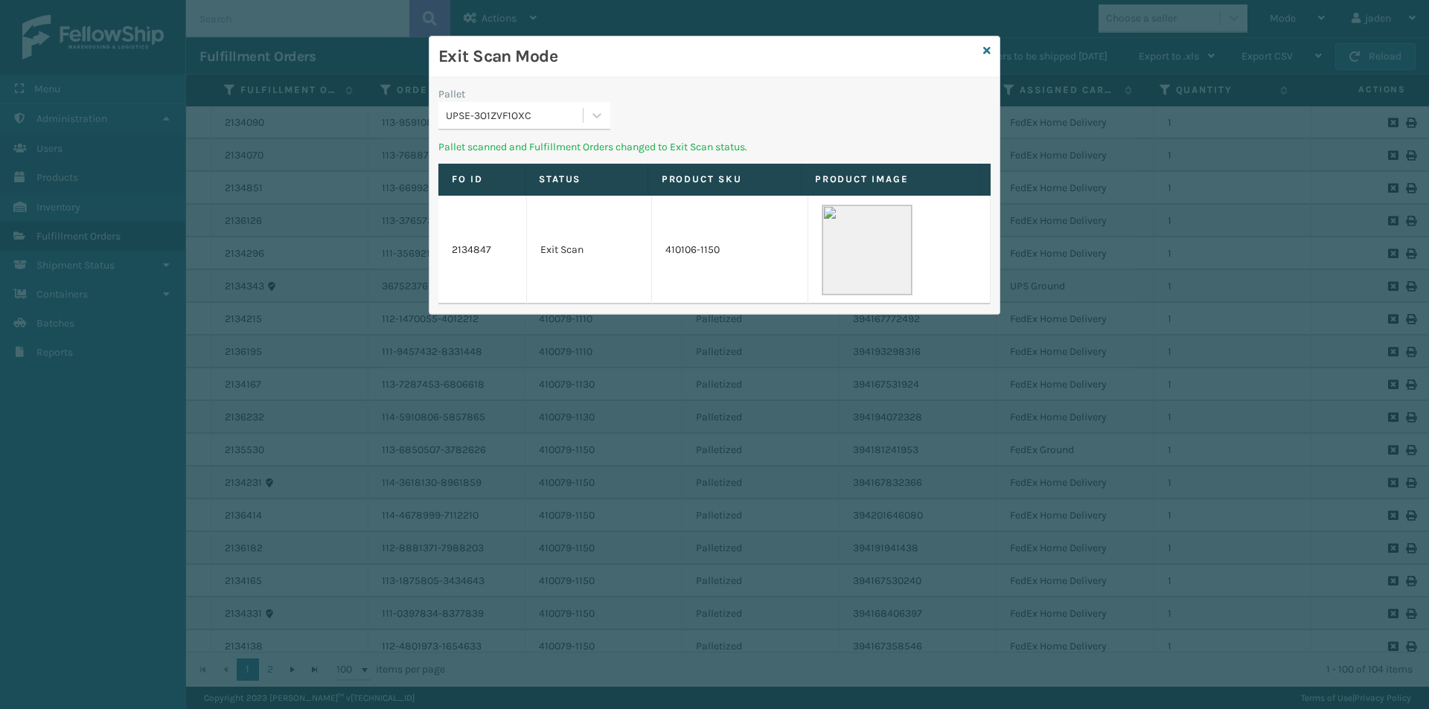
drag, startPoint x: 790, startPoint y: 112, endPoint x: 783, endPoint y: 69, distance: 43.8
click at [652, 90] on div "Pallet UPSE-3O1ZVF1OXC" at bounding box center [714, 112] width 570 height 53
drag, startPoint x: 835, startPoint y: 60, endPoint x: 812, endPoint y: 69, distance: 25.0
click at [658, 61] on h3 "Exit Scan Mode" at bounding box center [707, 56] width 539 height 22
drag, startPoint x: 821, startPoint y: 71, endPoint x: 710, endPoint y: 82, distance: 112.2
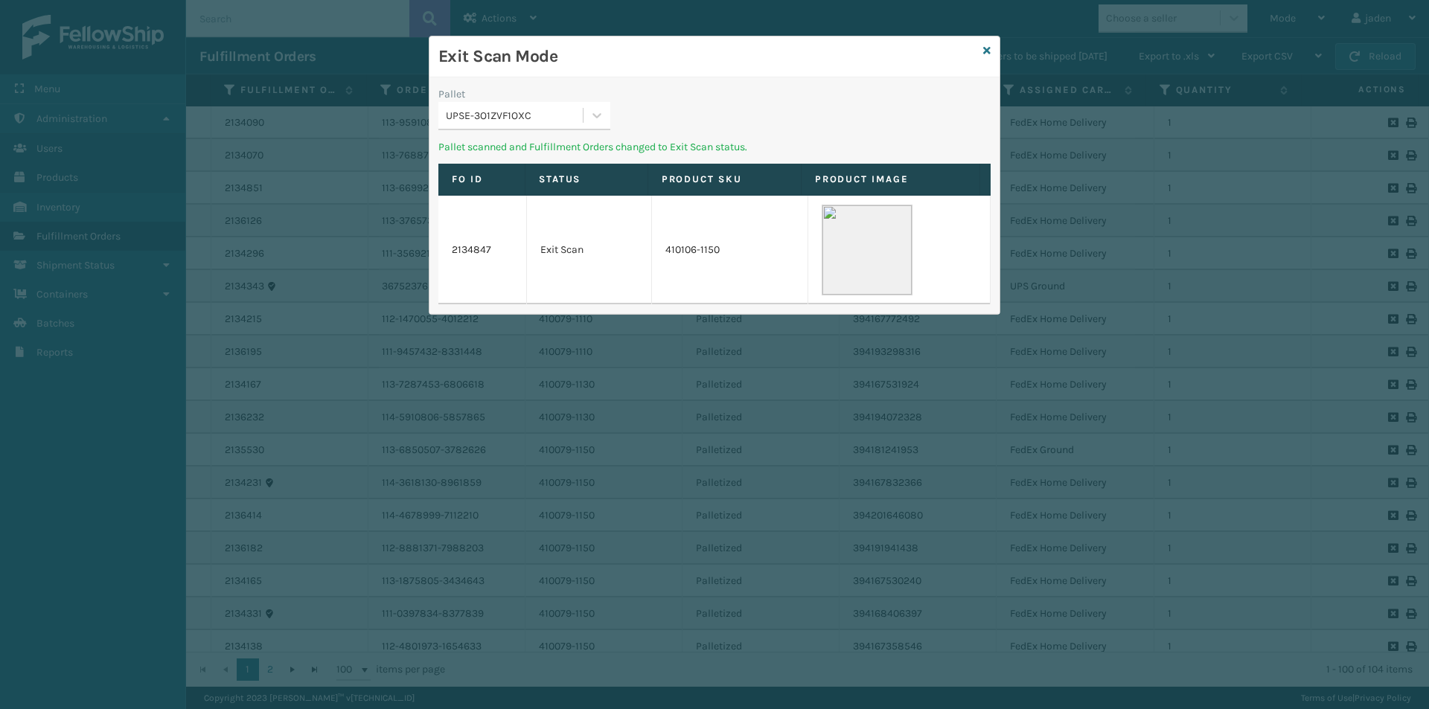
click at [622, 72] on div "Exit Scan Mode" at bounding box center [714, 56] width 570 height 41
drag, startPoint x: 770, startPoint y: 83, endPoint x: 580, endPoint y: 121, distance: 194.2
click at [582, 82] on div "Pallet UPSE-3O1ZVF1OXC Pallet scanned and Fulfillment Orders changed to Exit Sc…" at bounding box center [714, 195] width 570 height 237
click at [585, 124] on div at bounding box center [596, 115] width 27 height 27
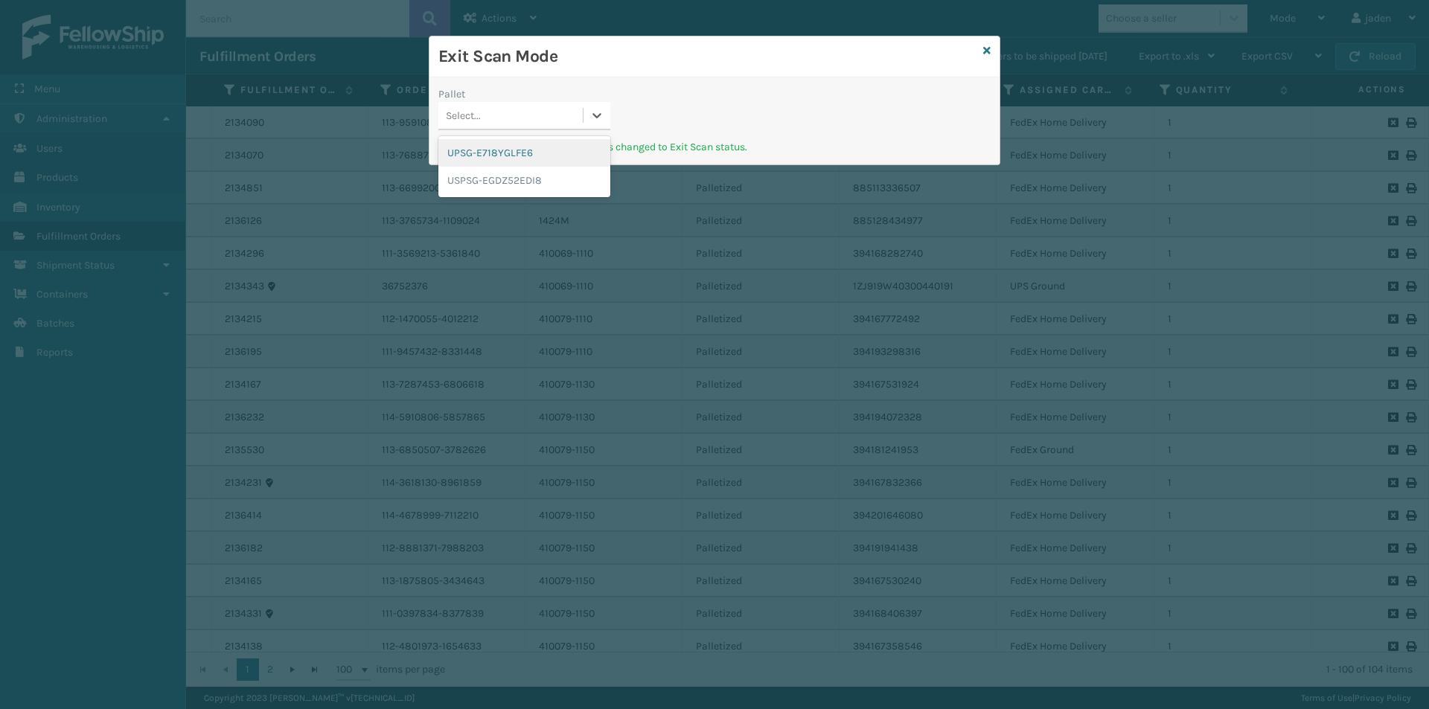
click at [501, 155] on div "UPSG-E718YGLFE6" at bounding box center [524, 153] width 172 height 28
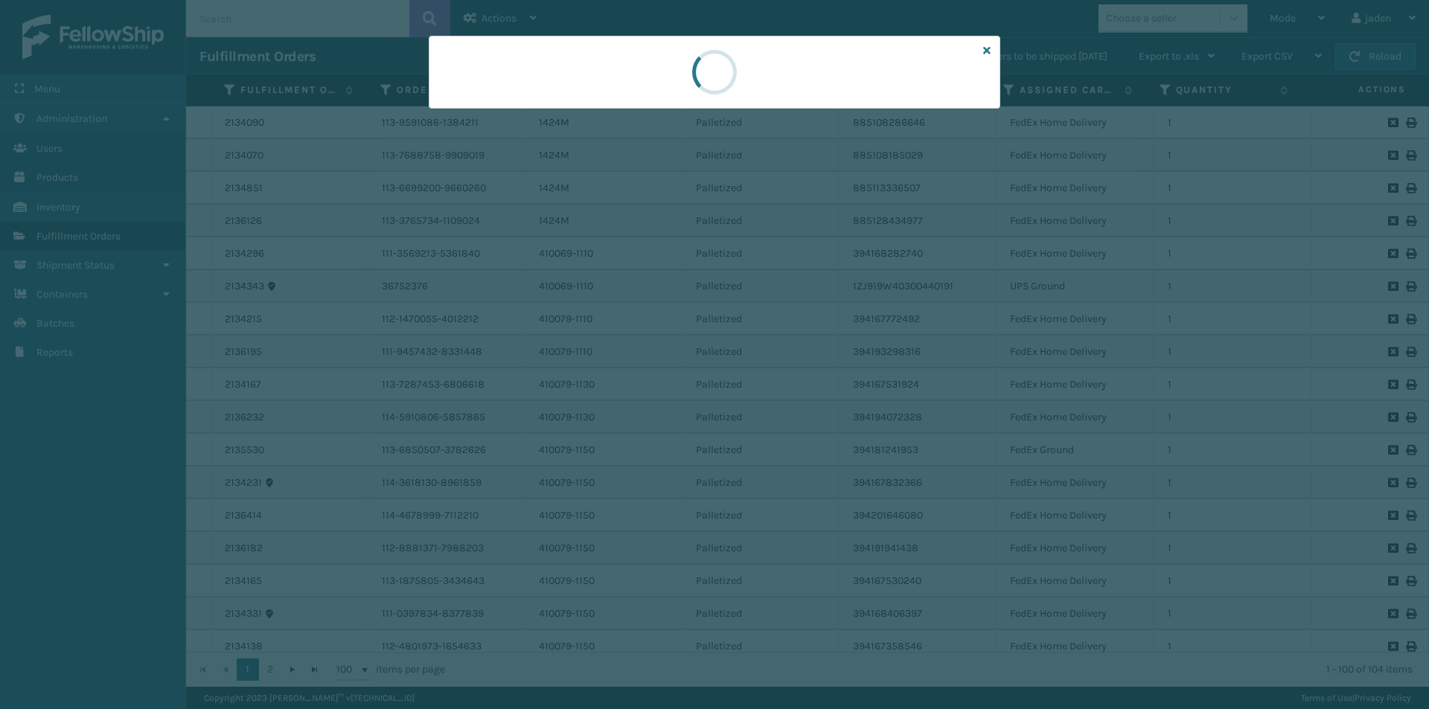
drag, startPoint x: 789, startPoint y: 83, endPoint x: 732, endPoint y: 61, distance: 61.5
click at [654, 60] on div at bounding box center [714, 72] width 571 height 73
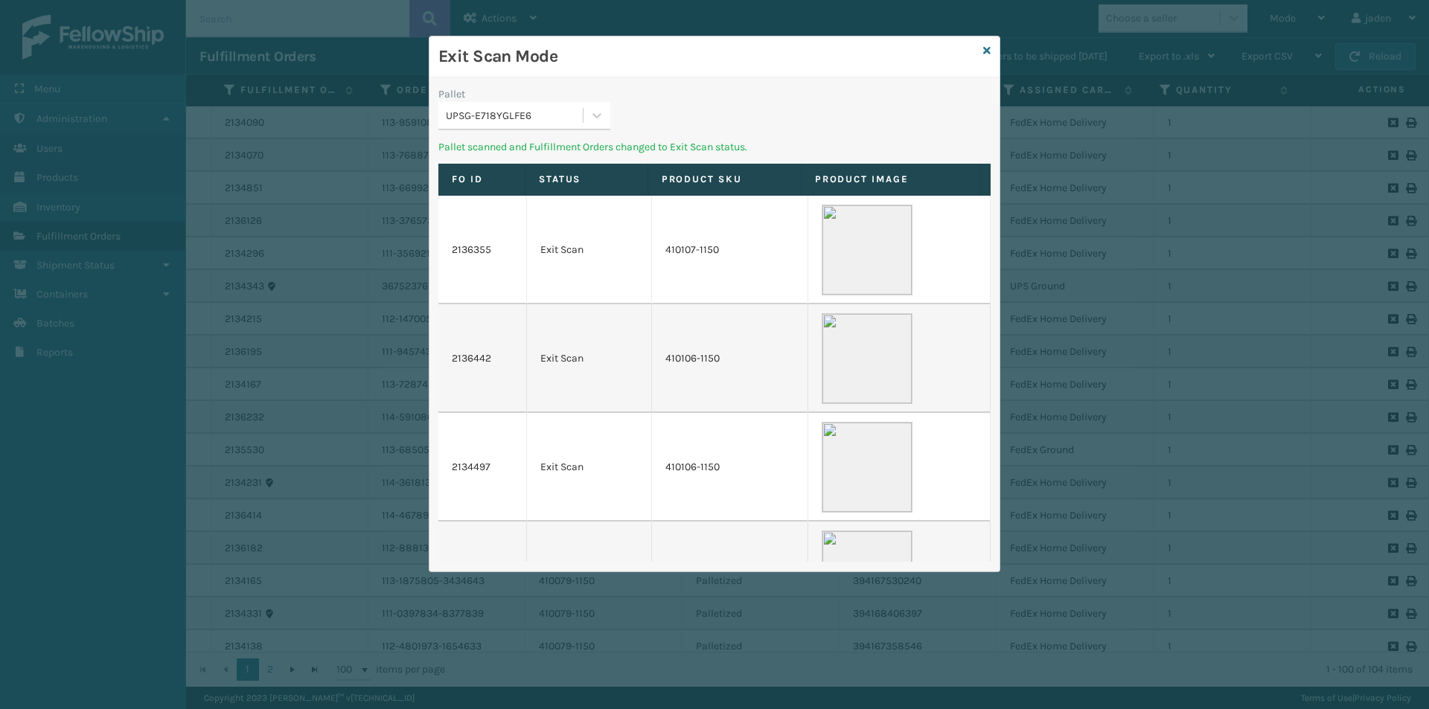
drag, startPoint x: 848, startPoint y: 61, endPoint x: 890, endPoint y: 67, distance: 42.8
click at [651, 64] on h3 "Exit Scan Mode" at bounding box center [707, 56] width 539 height 22
drag, startPoint x: 888, startPoint y: 67, endPoint x: 837, endPoint y: 99, distance: 59.9
click at [675, 71] on div "Exit Scan Mode" at bounding box center [714, 56] width 570 height 41
drag, startPoint x: 837, startPoint y: 99, endPoint x: 618, endPoint y: 80, distance: 219.6
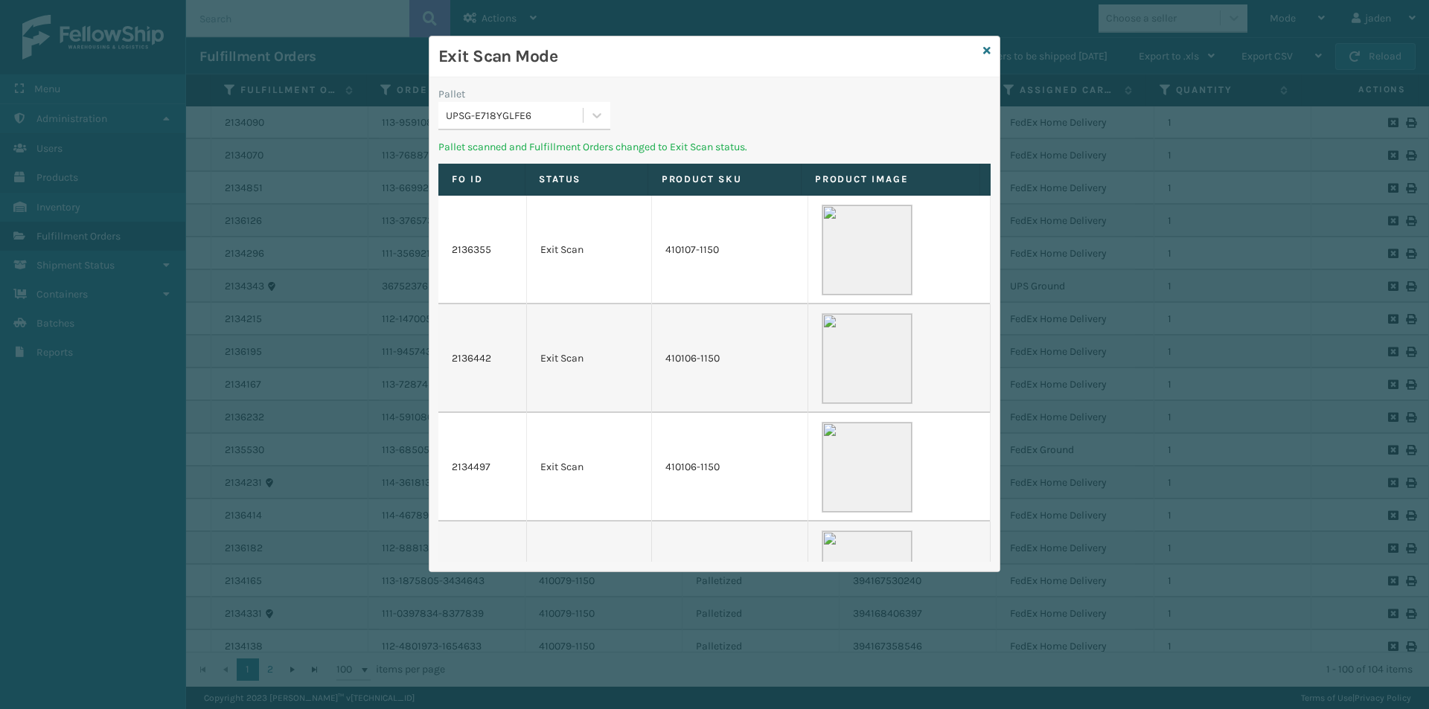
click at [609, 76] on div "Exit Scan Mode" at bounding box center [714, 56] width 570 height 41
drag, startPoint x: 815, startPoint y: 101, endPoint x: 830, endPoint y: 103, distance: 15.0
click at [569, 67] on h3 "Exit Scan Mode" at bounding box center [707, 56] width 539 height 22
drag, startPoint x: 827, startPoint y: 104, endPoint x: 815, endPoint y: 112, distance: 14.4
click at [711, 105] on div "Pallet UPSG-E718YGLFE6" at bounding box center [714, 112] width 570 height 53
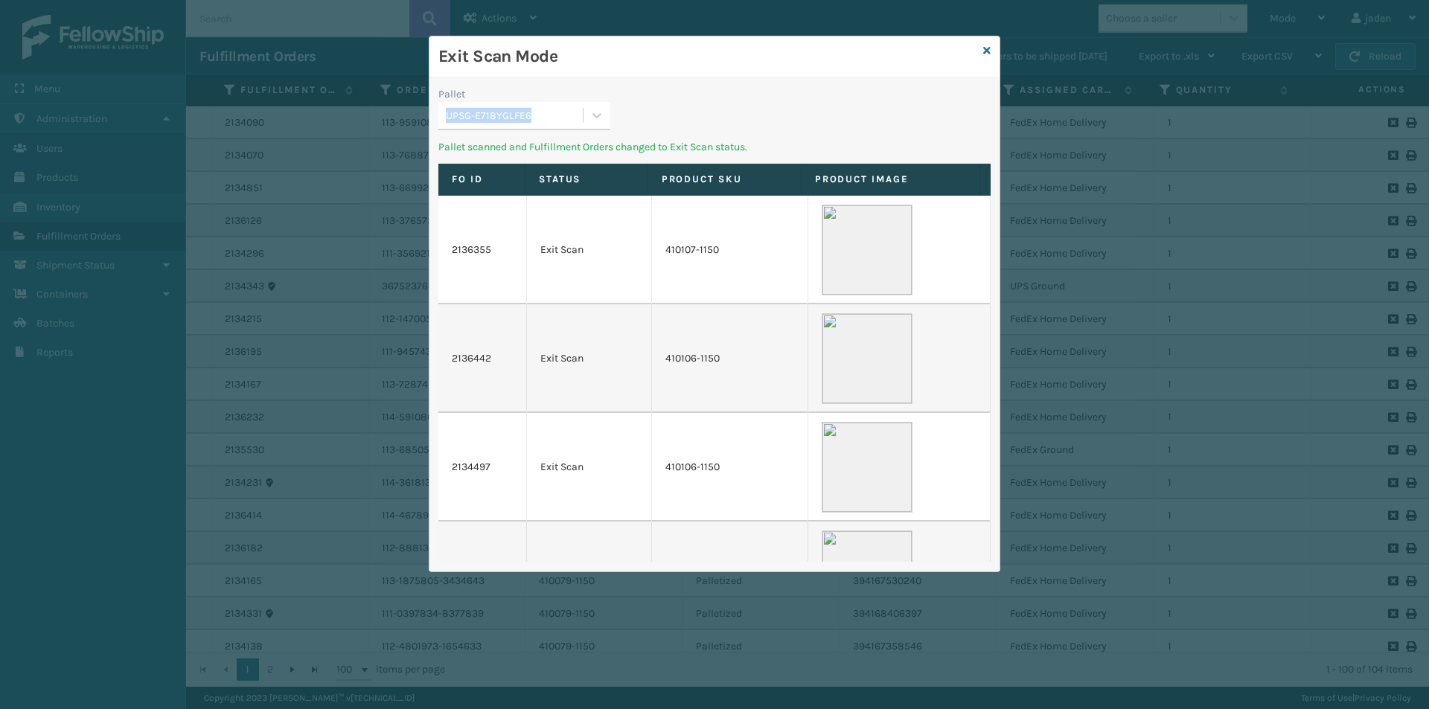
drag, startPoint x: 815, startPoint y: 112, endPoint x: 725, endPoint y: 76, distance: 96.4
click at [622, 76] on div "Exit Scan Mode" at bounding box center [714, 56] width 570 height 41
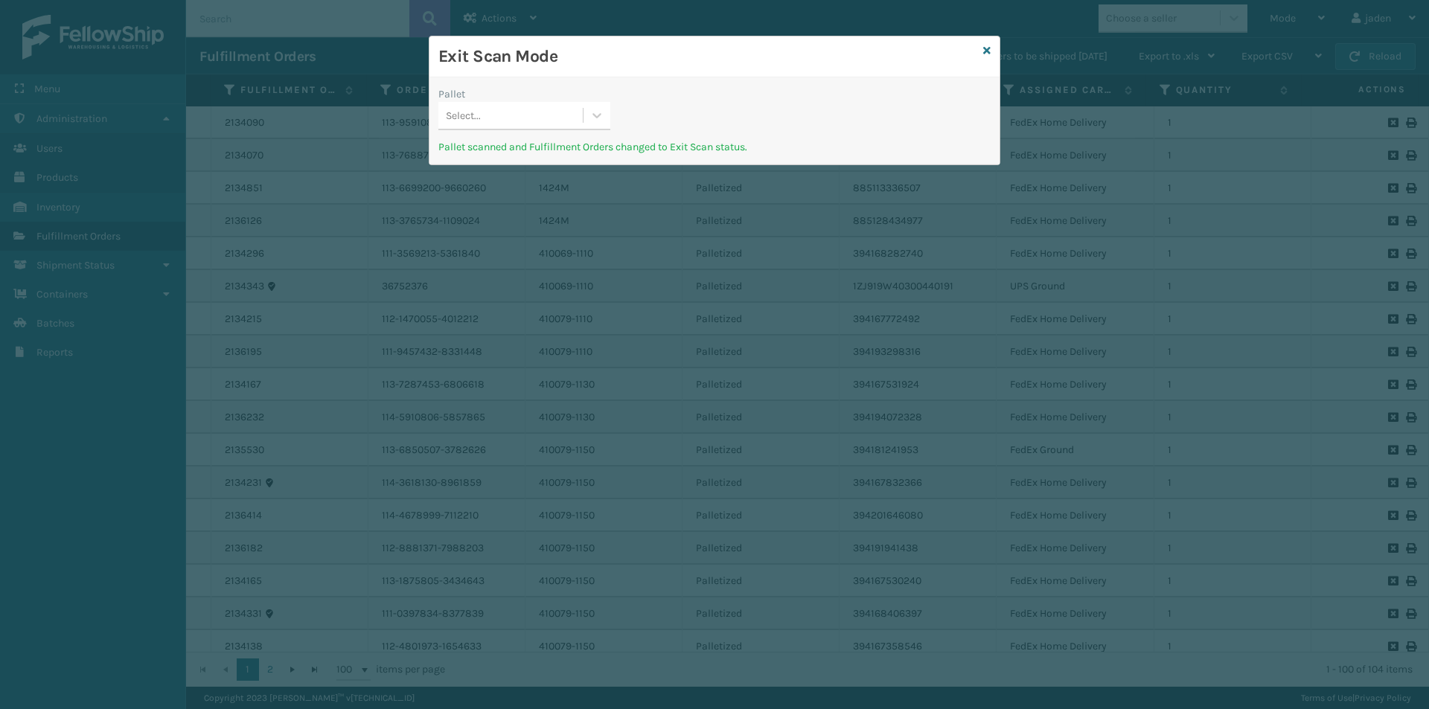
drag, startPoint x: 824, startPoint y: 78, endPoint x: 649, endPoint y: 76, distance: 175.6
click at [649, 76] on div "Exit Scan Mode" at bounding box center [714, 56] width 570 height 41
click at [591, 114] on icon at bounding box center [596, 115] width 15 height 15
click at [525, 148] on div "USPSG-EGDZ52EDI8" at bounding box center [524, 153] width 172 height 28
drag, startPoint x: 838, startPoint y: 102, endPoint x: 801, endPoint y: 95, distance: 37.8
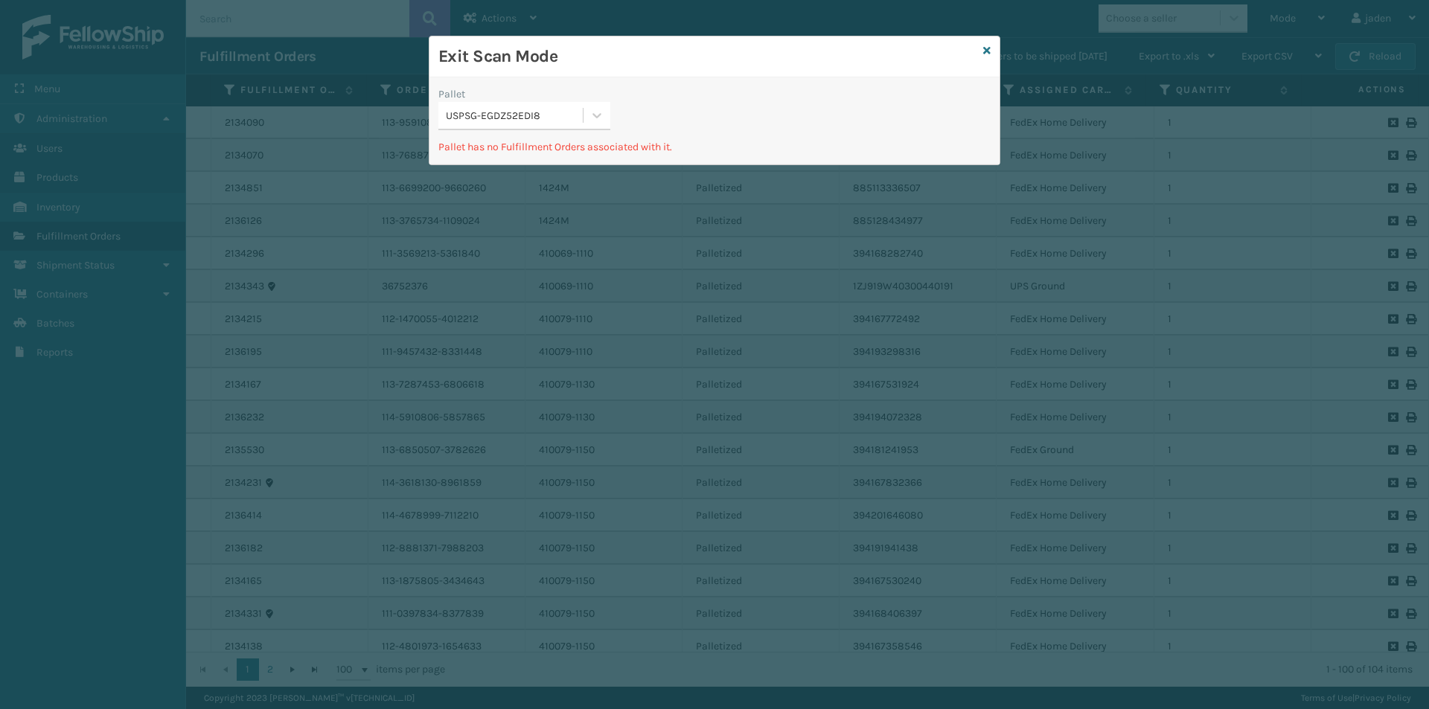
click at [659, 86] on div "Pallet USPSG-EGDZ52EDI8 Pallet has no Fulfillment Orders associated with it." at bounding box center [714, 120] width 570 height 87
drag, startPoint x: 824, startPoint y: 95, endPoint x: 634, endPoint y: 83, distance: 190.9
click at [651, 55] on h3 "Exit Scan Mode" at bounding box center [707, 56] width 539 height 22
click at [599, 113] on icon at bounding box center [596, 115] width 15 height 15
drag, startPoint x: 580, startPoint y: 131, endPoint x: 967, endPoint y: 53, distance: 394.7
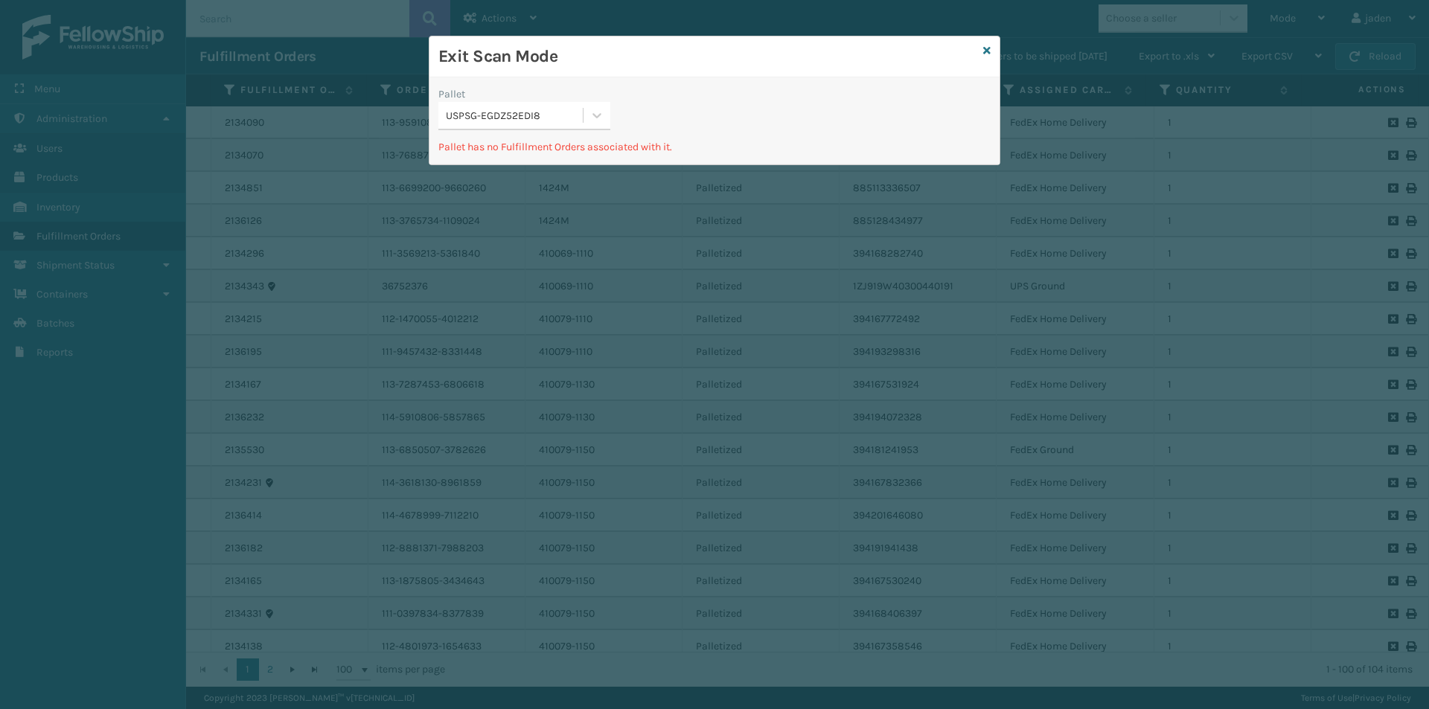
click at [581, 131] on div "Pallet USPSG-EGDZ52EDI8" at bounding box center [524, 112] width 190 height 53
click at [987, 49] on icon at bounding box center [986, 50] width 7 height 10
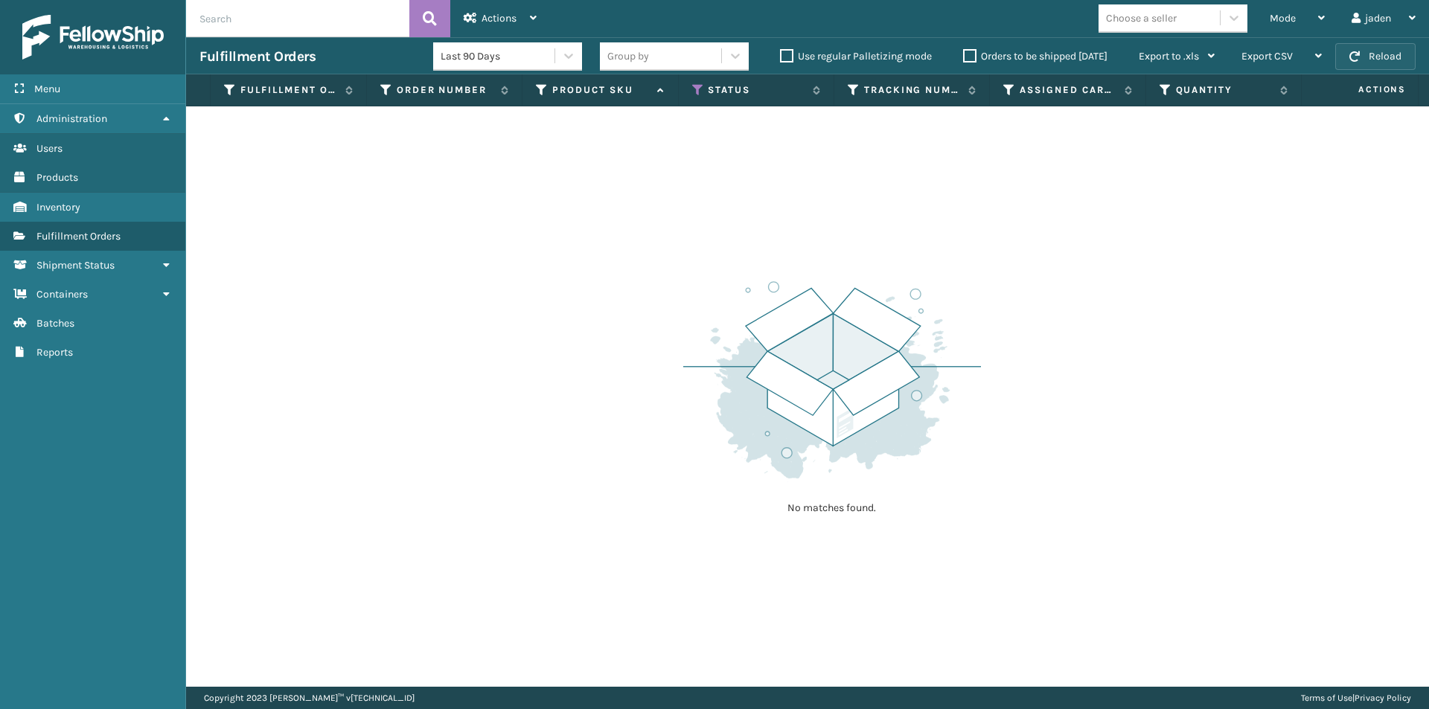
click at [1365, 62] on button "Reload" at bounding box center [1375, 56] width 80 height 27
click at [1305, 20] on div "Mode" at bounding box center [1296, 18] width 55 height 37
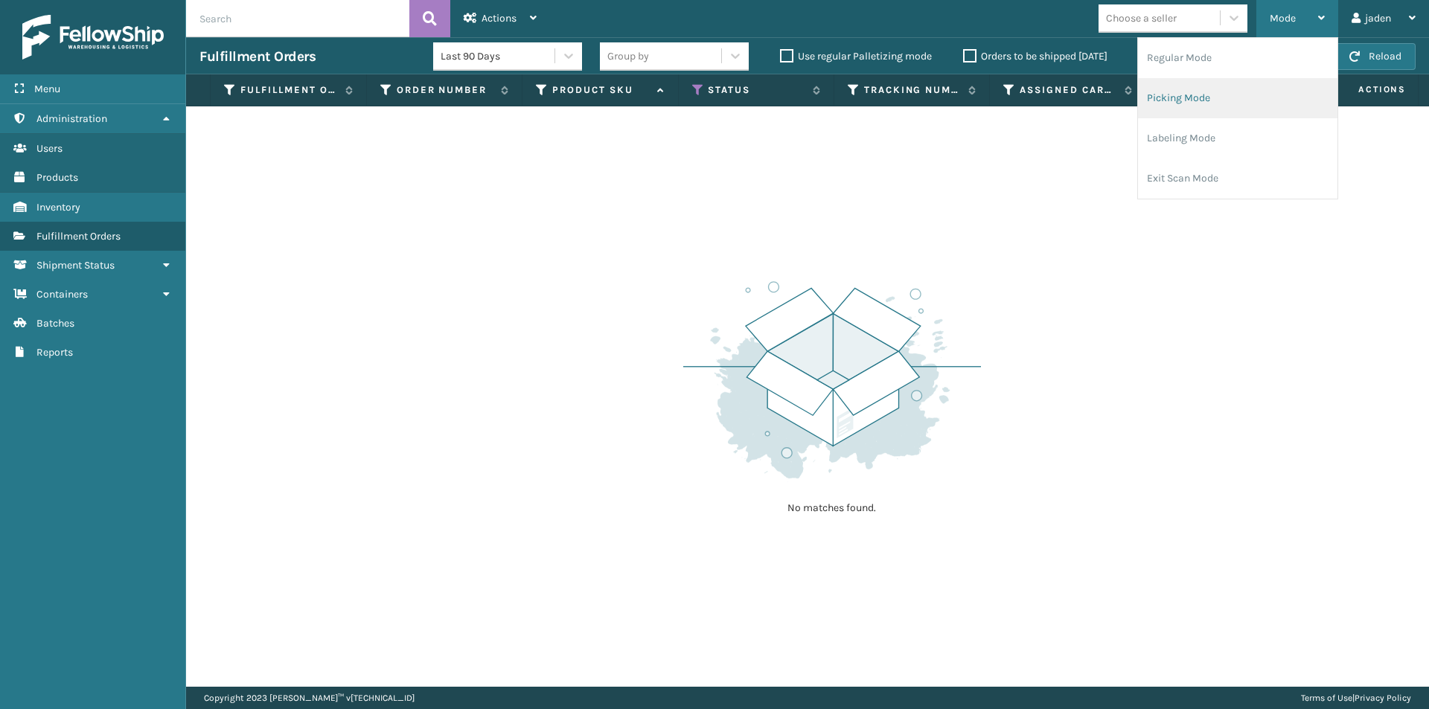
click at [1237, 97] on li "Picking Mode" at bounding box center [1237, 98] width 199 height 40
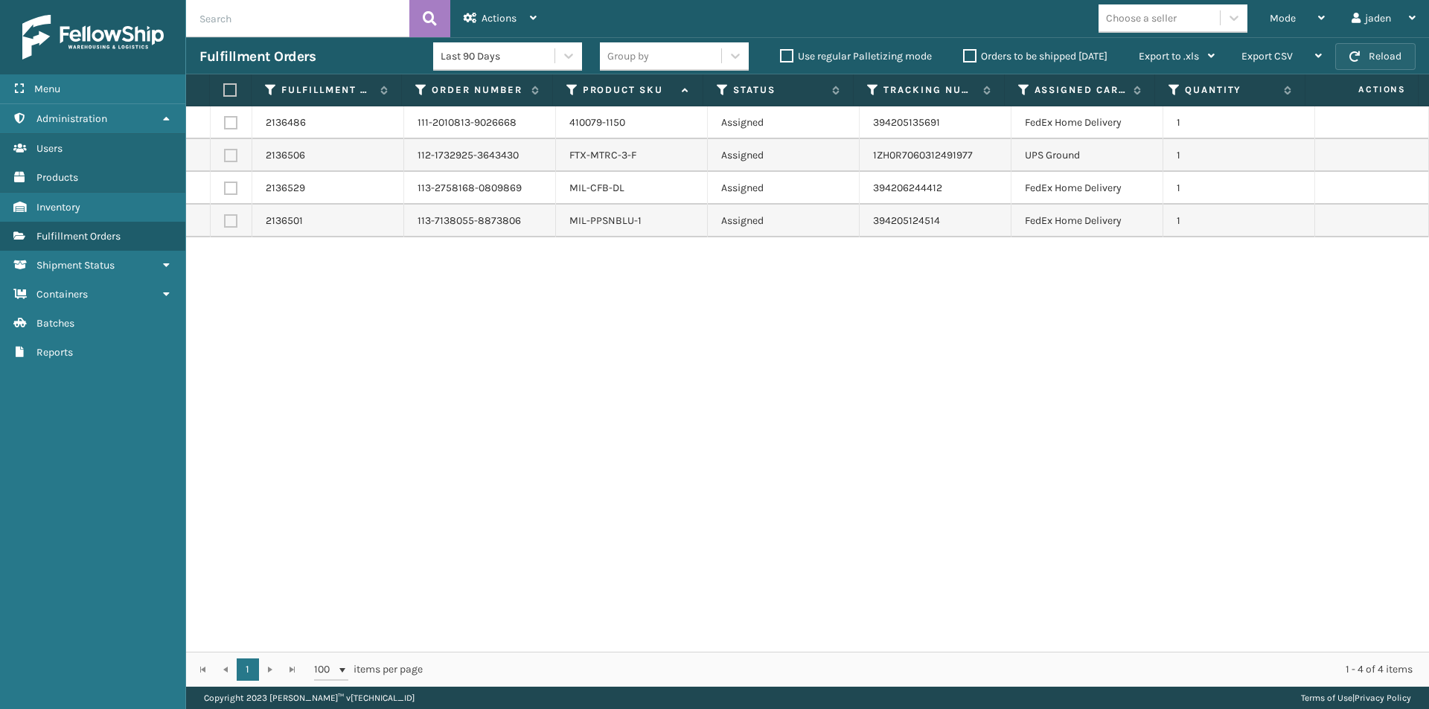
click at [1365, 56] on button "Reload" at bounding box center [1375, 56] width 80 height 27
click at [1289, 23] on span "Mode" at bounding box center [1282, 18] width 26 height 13
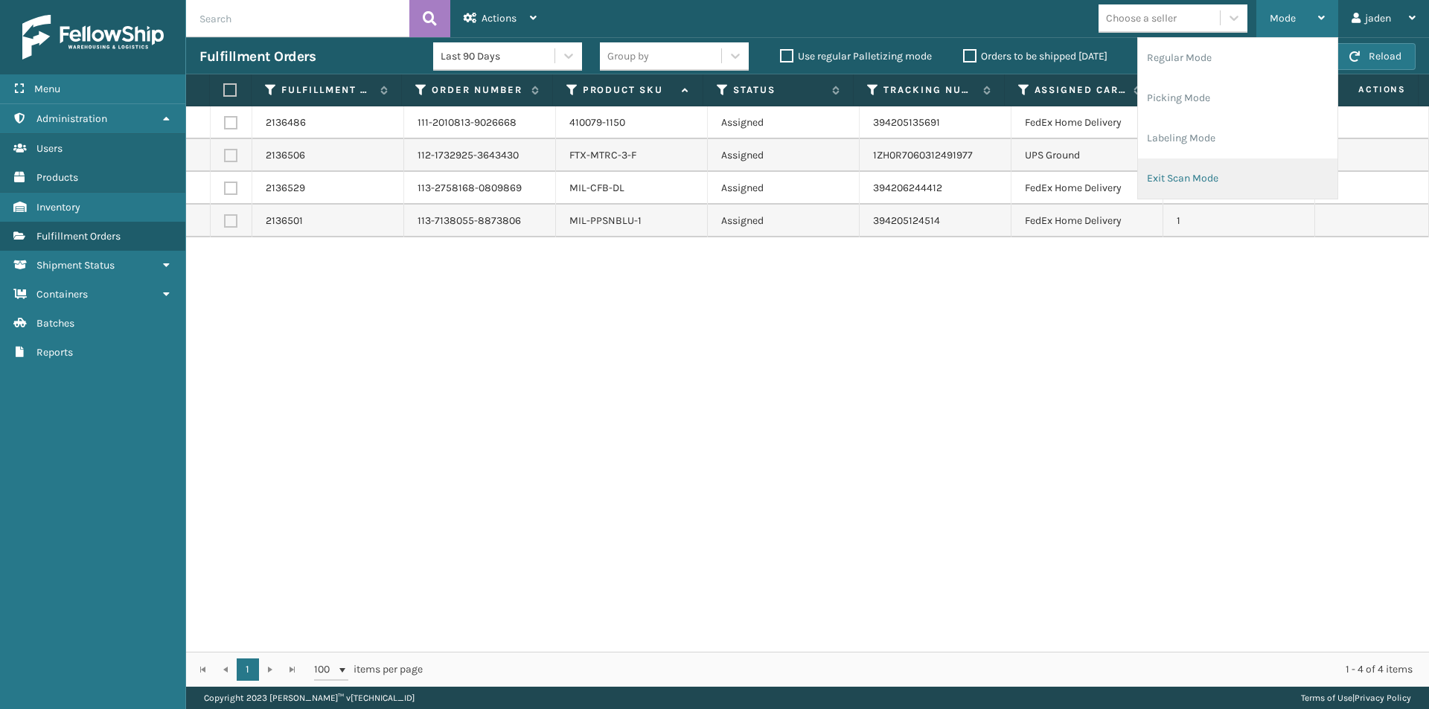
click at [1214, 172] on li "Exit Scan Mode" at bounding box center [1237, 178] width 199 height 40
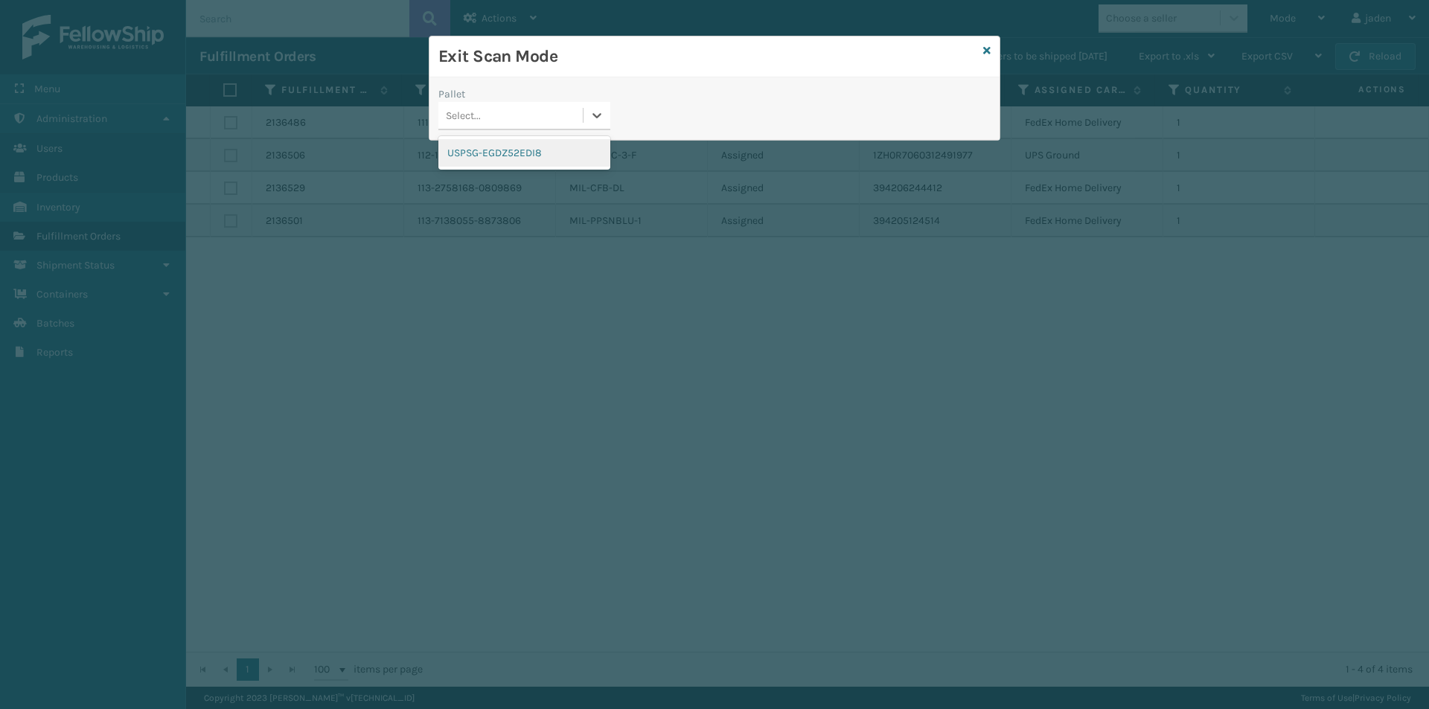
drag, startPoint x: 598, startPoint y: 113, endPoint x: 560, endPoint y: 140, distance: 47.1
click at [589, 121] on icon at bounding box center [596, 115] width 15 height 15
click at [494, 166] on div "USPSG-EGDZ52EDI8" at bounding box center [524, 153] width 172 height 28
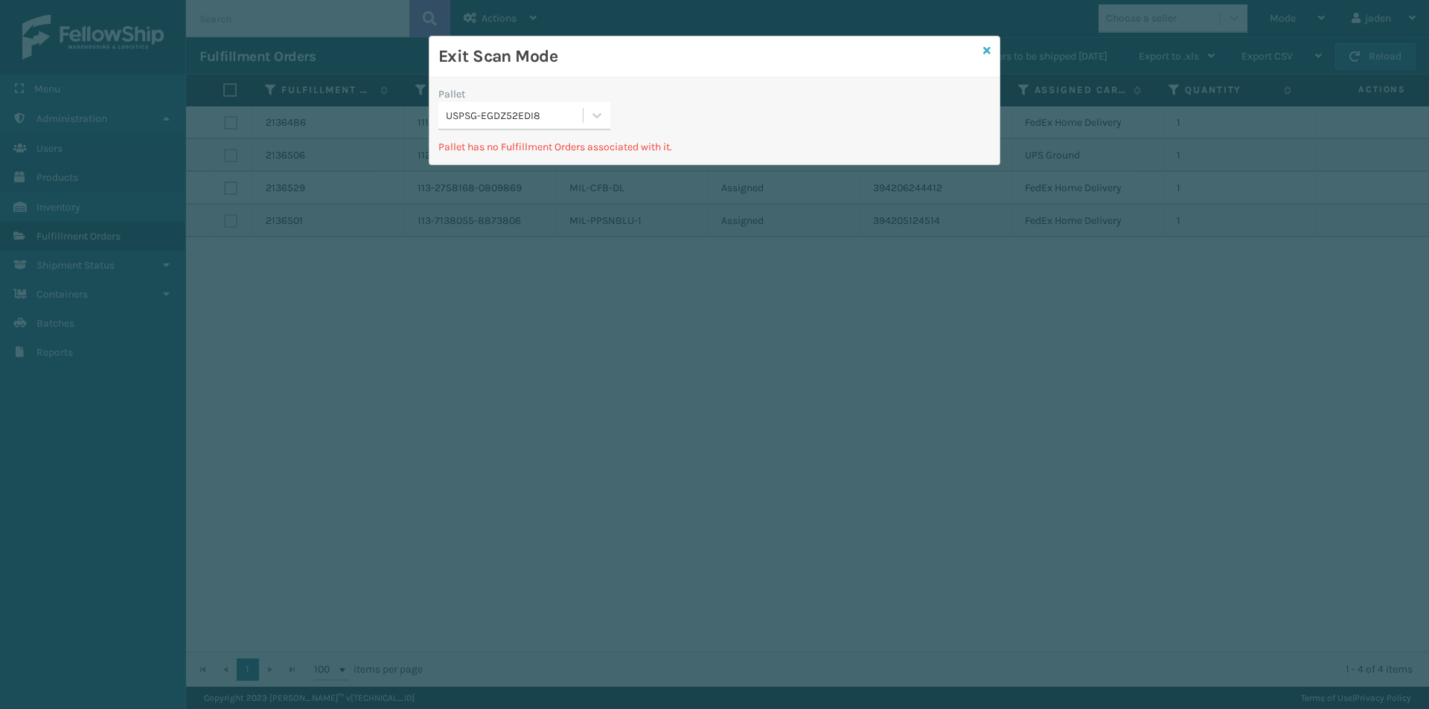
click at [987, 48] on icon at bounding box center [986, 50] width 7 height 10
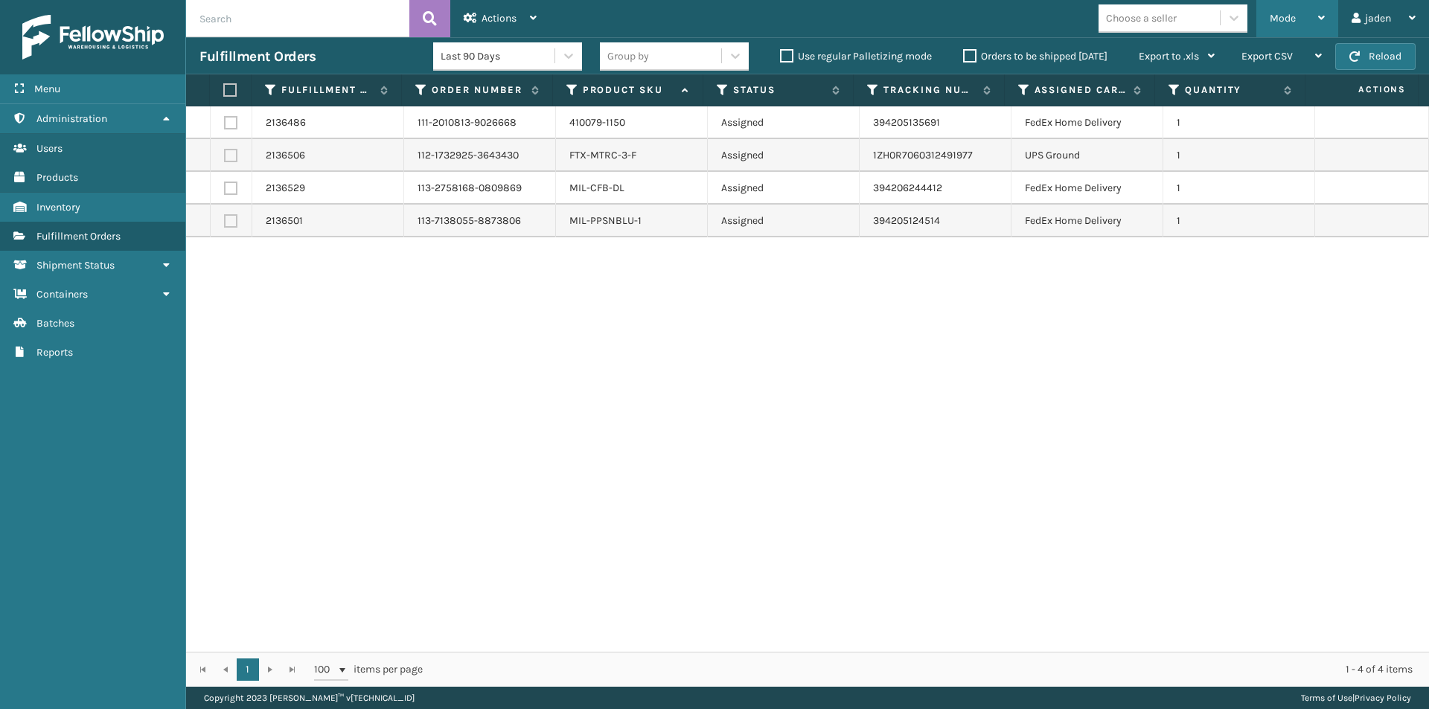
click at [1292, 13] on span "Mode" at bounding box center [1282, 18] width 26 height 13
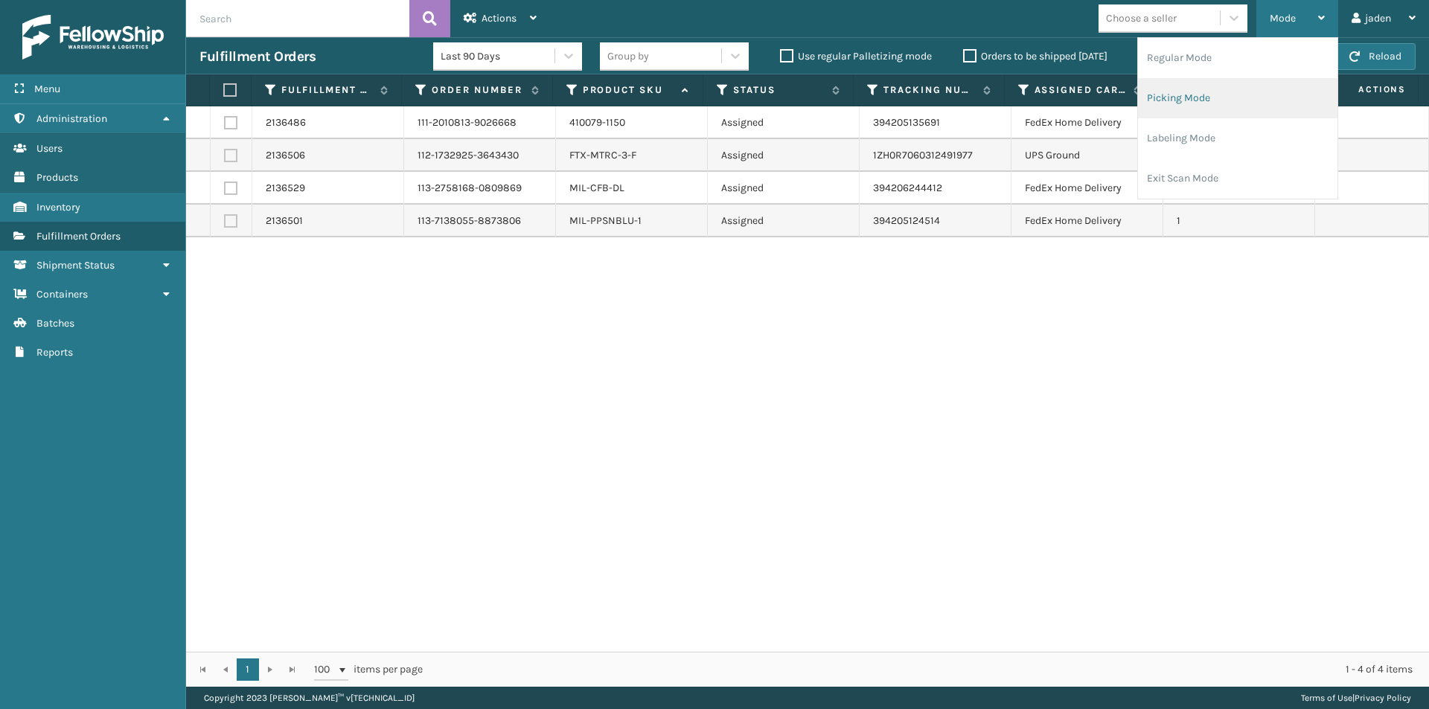
click at [1232, 92] on li "Picking Mode" at bounding box center [1237, 98] width 199 height 40
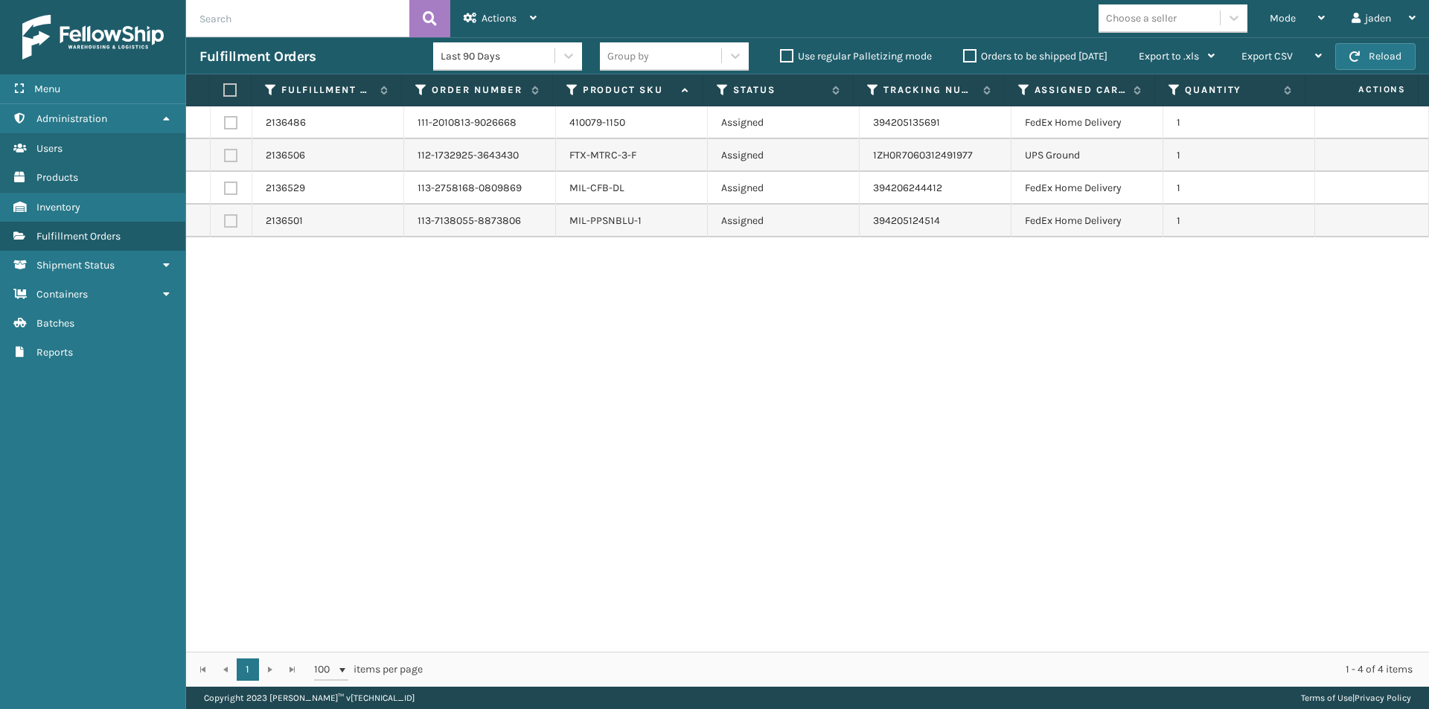
click at [966, 54] on label "Orders to be shipped [DATE]" at bounding box center [1035, 56] width 144 height 13
click at [964, 54] on input "Orders to be shipped [DATE]" at bounding box center [963, 53] width 1 height 10
click at [1374, 53] on button "Reload" at bounding box center [1375, 56] width 80 height 27
